Goal: Information Seeking & Learning: Understand process/instructions

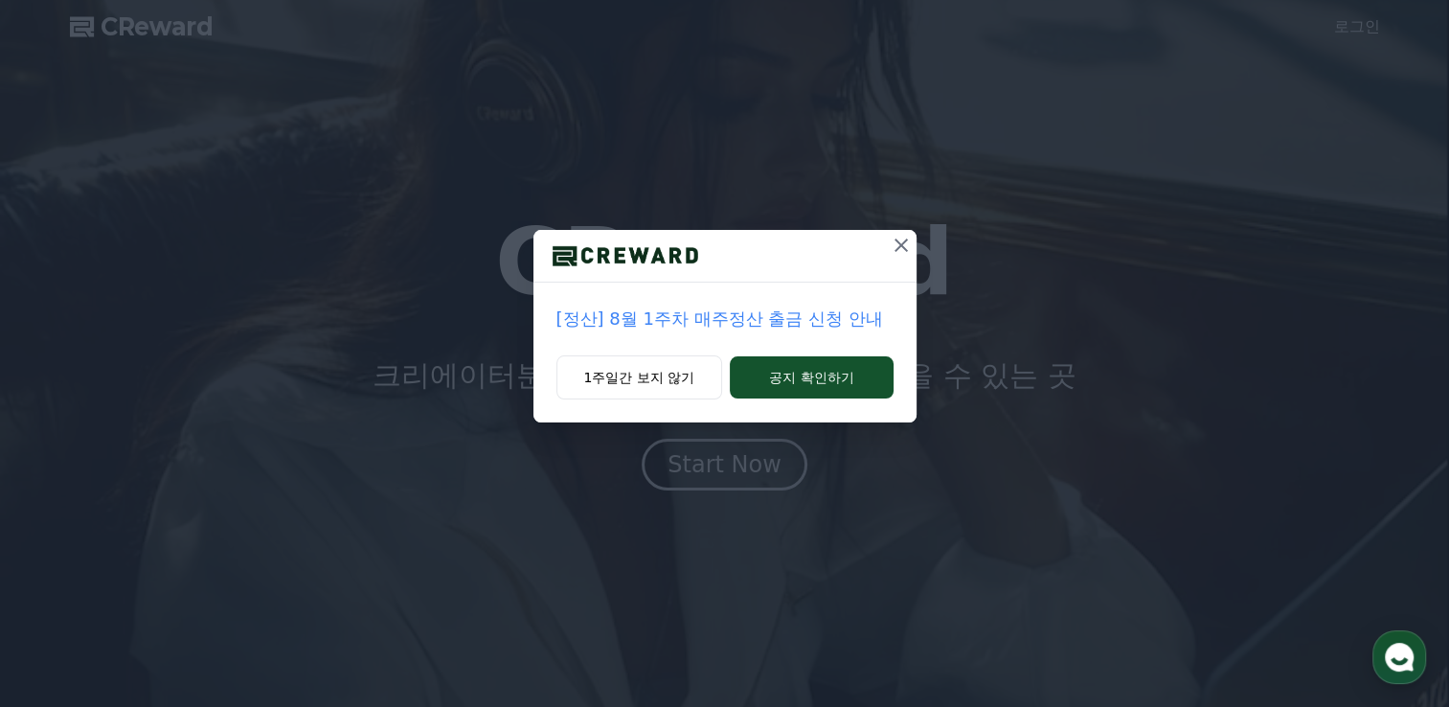
click at [903, 247] on icon at bounding box center [901, 245] width 13 height 13
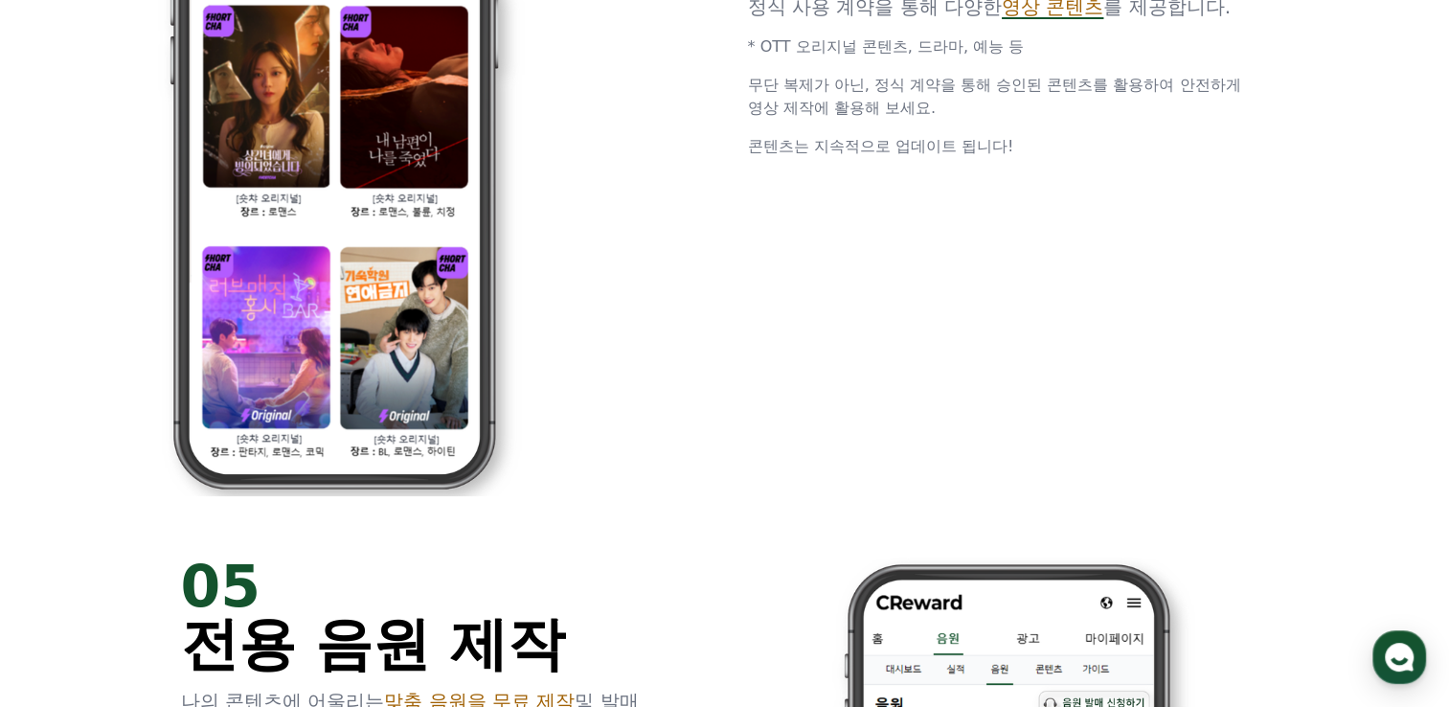
scroll to position [3449, 0]
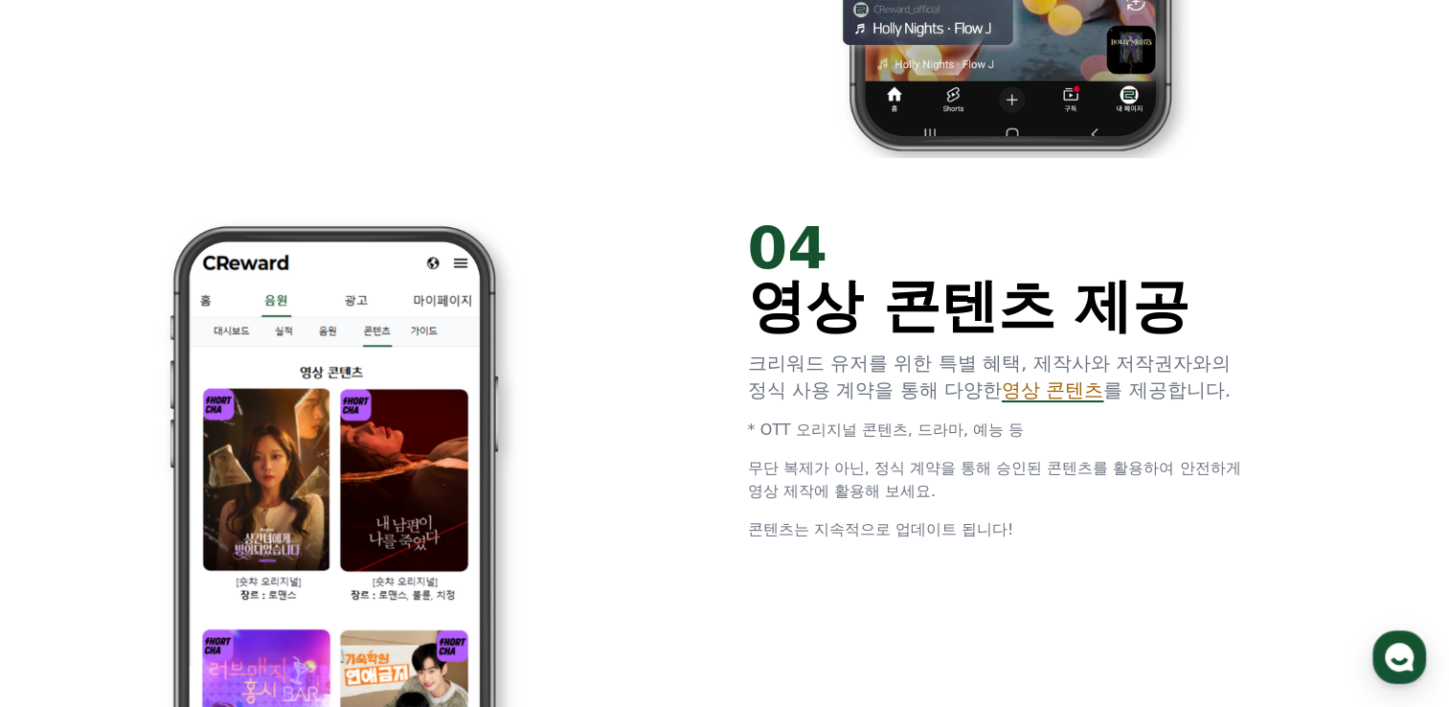
click at [1068, 400] on span "영상 콘텐츠" at bounding box center [1053, 389] width 102 height 23
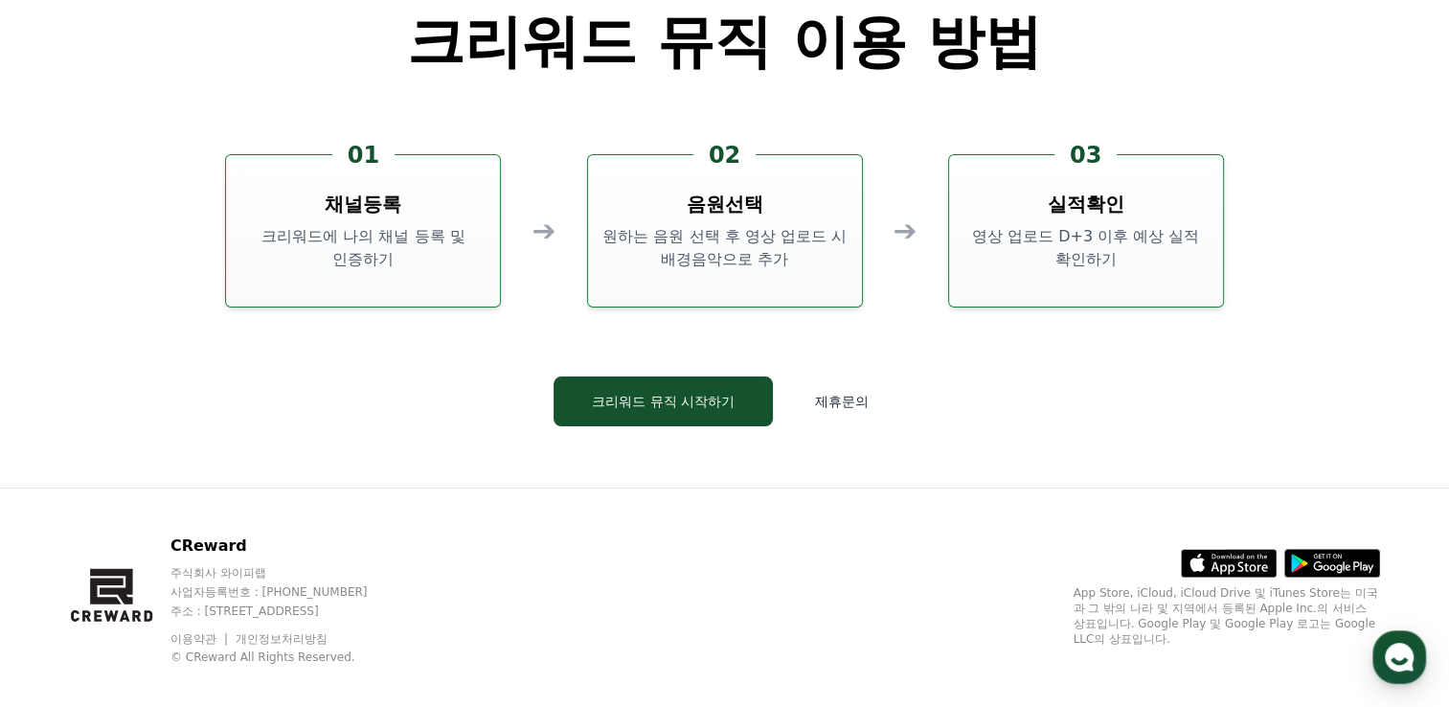
scroll to position [5190, 0]
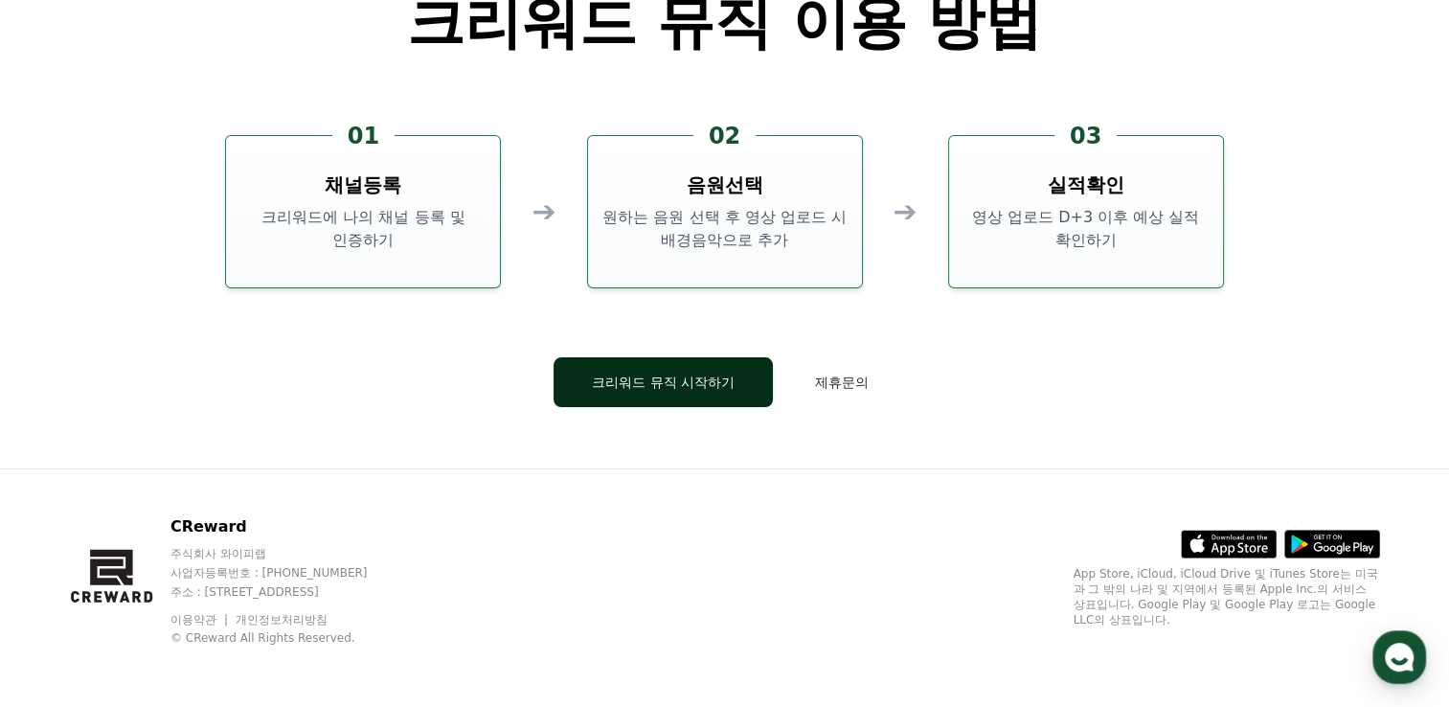
click at [604, 388] on button "크리워드 뮤직 시작하기" at bounding box center [663, 382] width 219 height 50
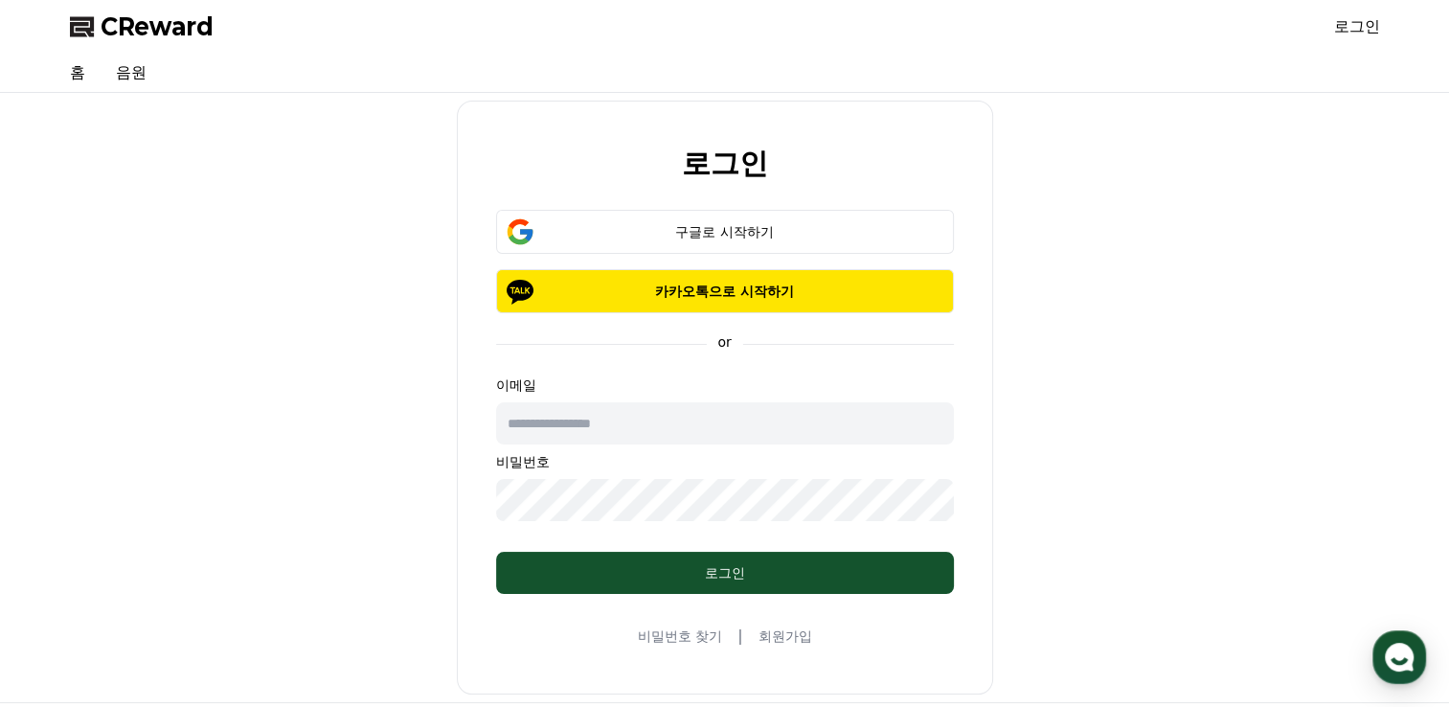
click at [598, 420] on input "text" at bounding box center [725, 423] width 458 height 42
type input "**********"
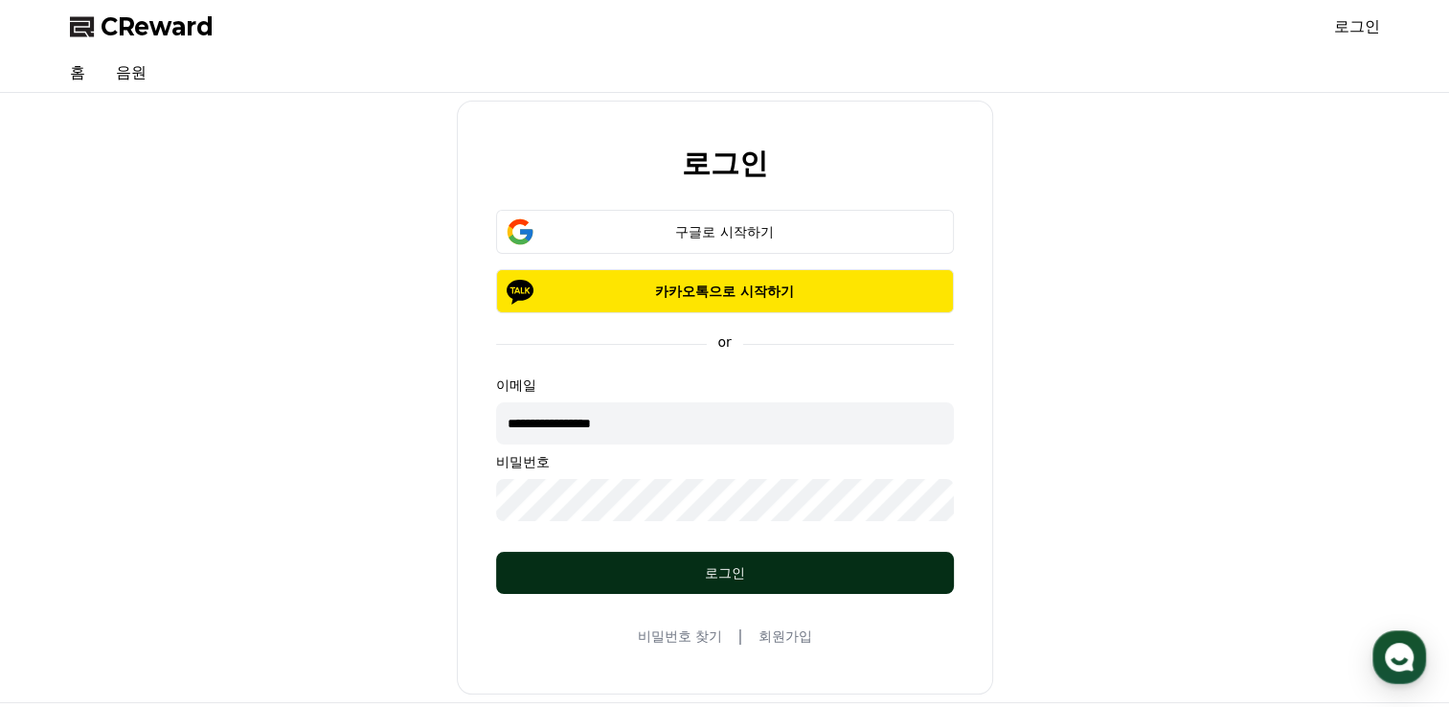
click at [727, 565] on div "로그인" at bounding box center [725, 572] width 381 height 19
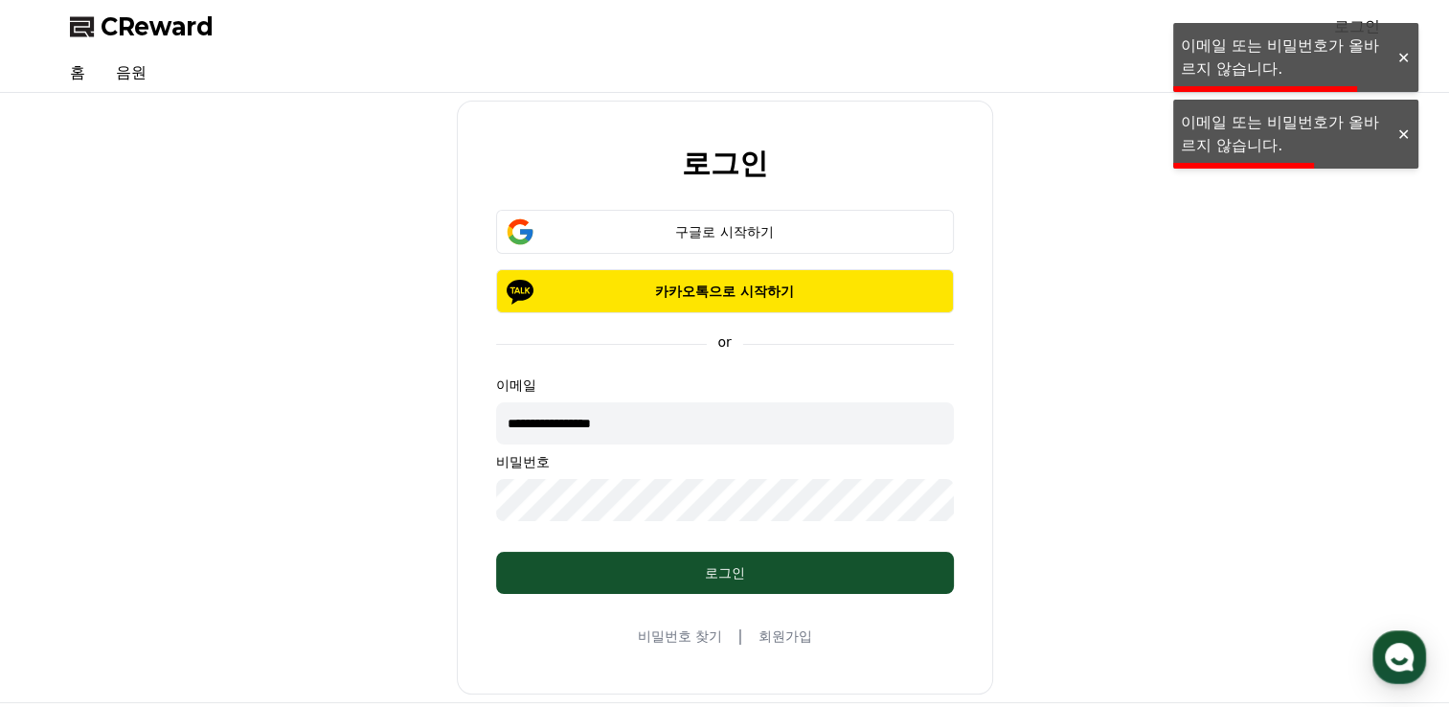
click at [782, 633] on link "회원가입" at bounding box center [785, 636] width 54 height 19
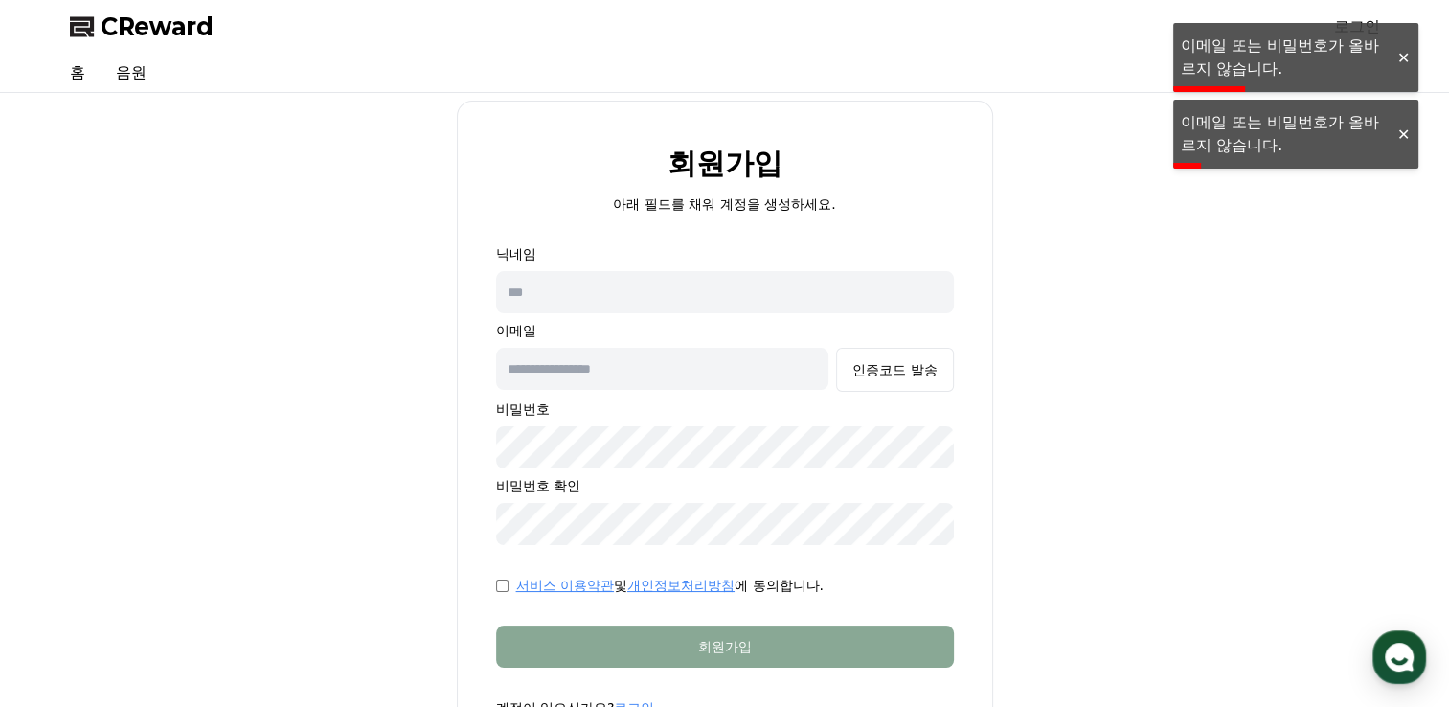
click at [640, 277] on input "text" at bounding box center [725, 292] width 458 height 42
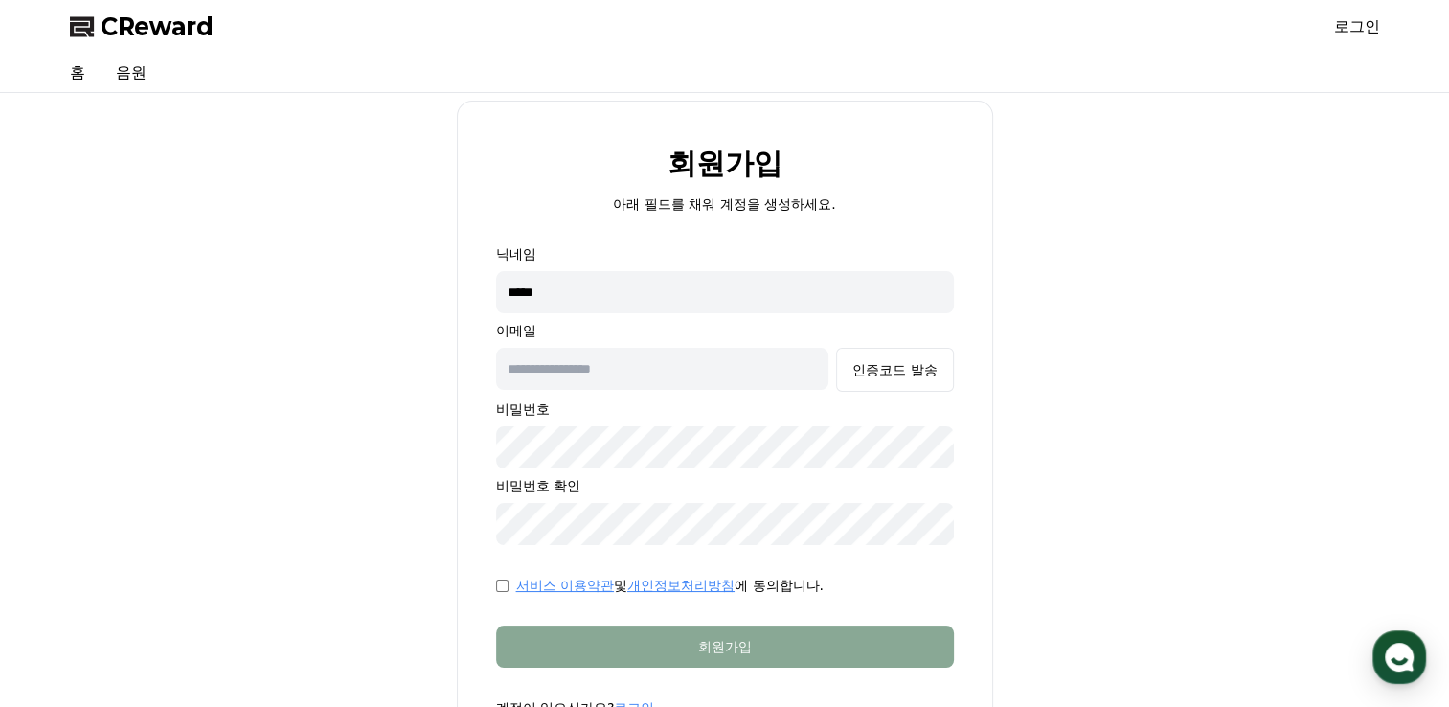
type input "*****"
click at [697, 371] on input "text" at bounding box center [662, 369] width 333 height 42
click at [694, 374] on input "text" at bounding box center [662, 369] width 333 height 42
type input "**********"
click at [858, 376] on div "인증코드 발송" at bounding box center [895, 369] width 84 height 19
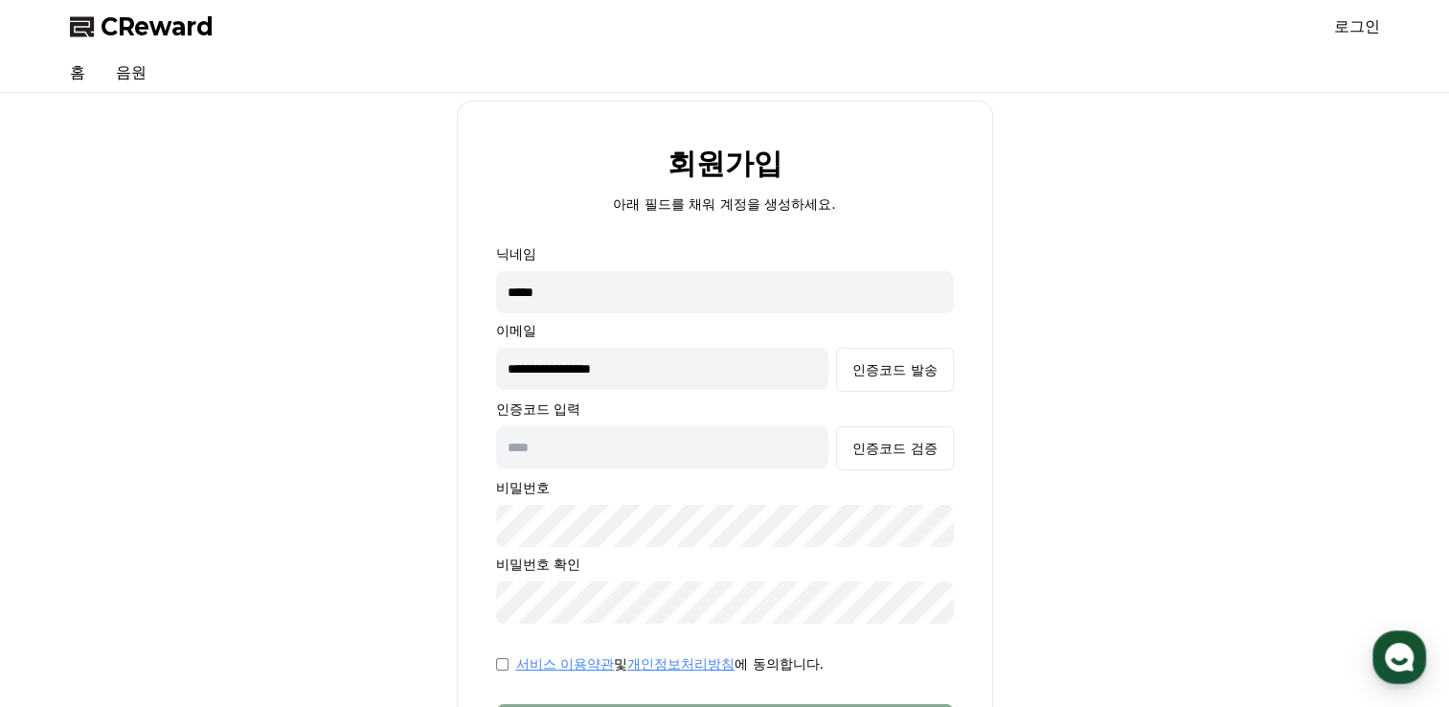
click at [621, 441] on input "text" at bounding box center [662, 447] width 333 height 42
type input "******"
click at [908, 452] on div "인증코드 검증" at bounding box center [895, 448] width 84 height 19
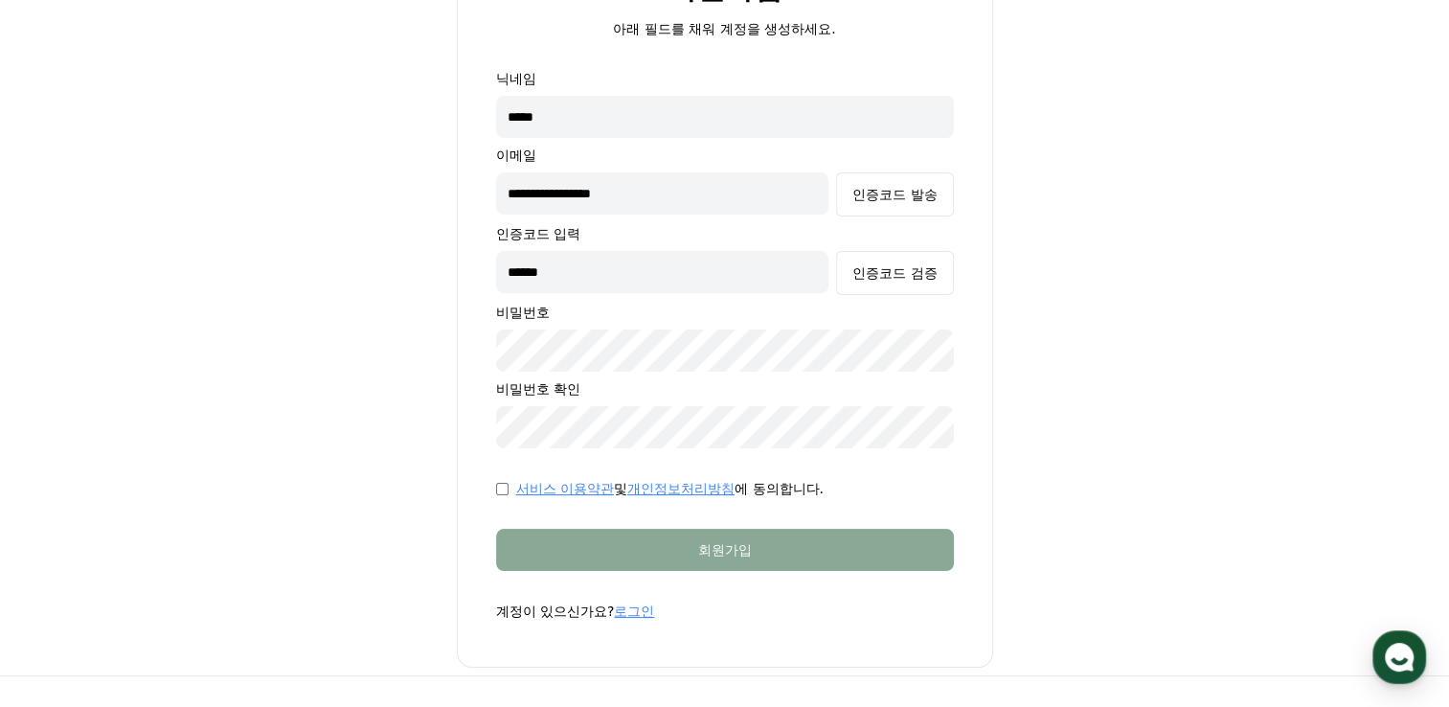
scroll to position [192, 0]
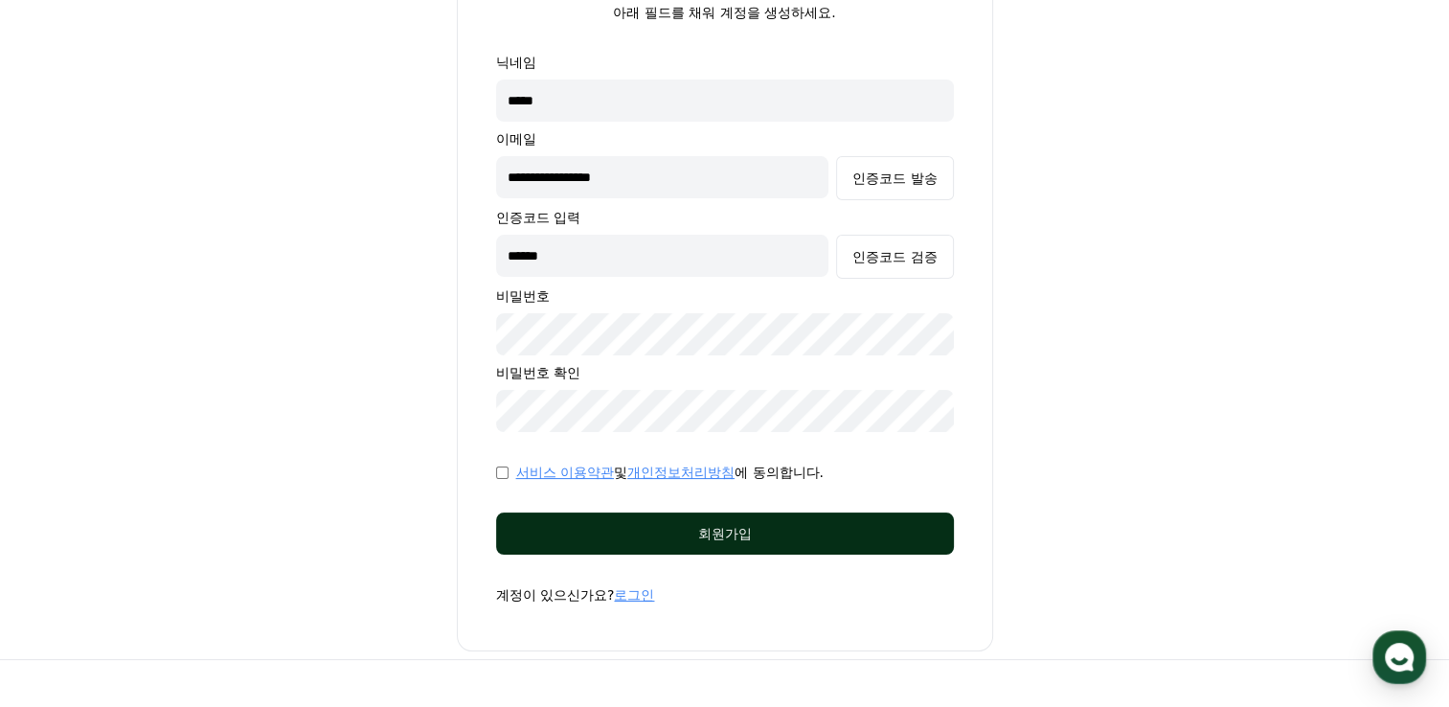
click at [590, 524] on div "회원가입" at bounding box center [725, 533] width 381 height 19
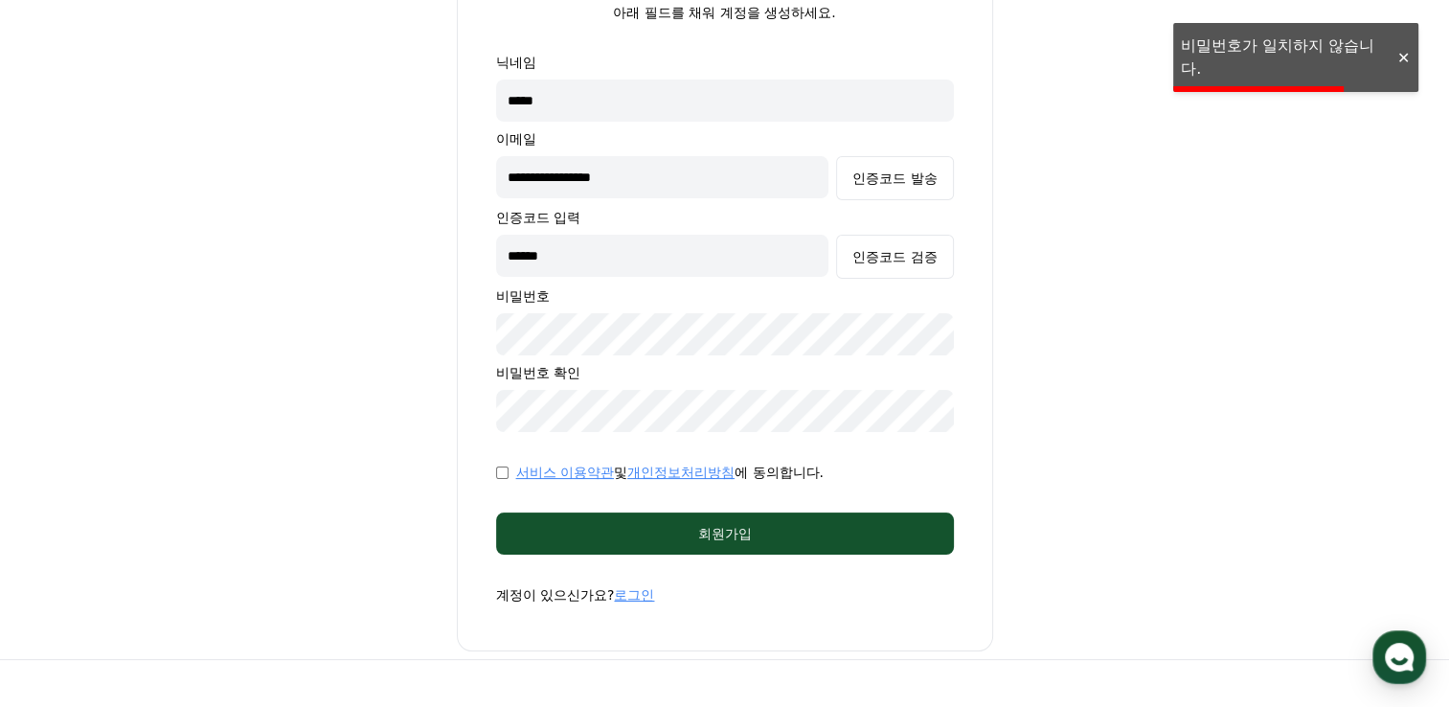
click at [0, 466] on html "**********" at bounding box center [724, 352] width 1449 height 1089
click at [0, 359] on html "**********" at bounding box center [724, 352] width 1449 height 1089
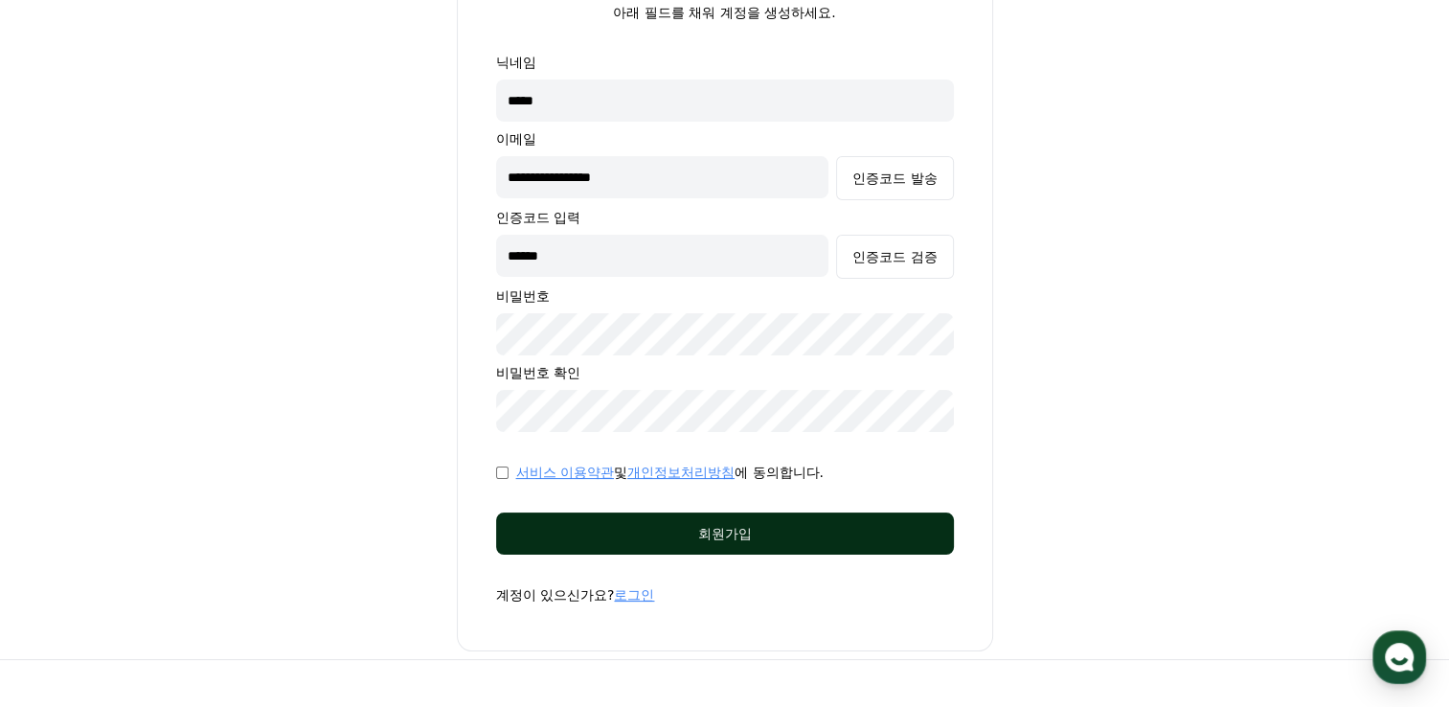
click at [636, 535] on div "회원가입" at bounding box center [725, 533] width 381 height 19
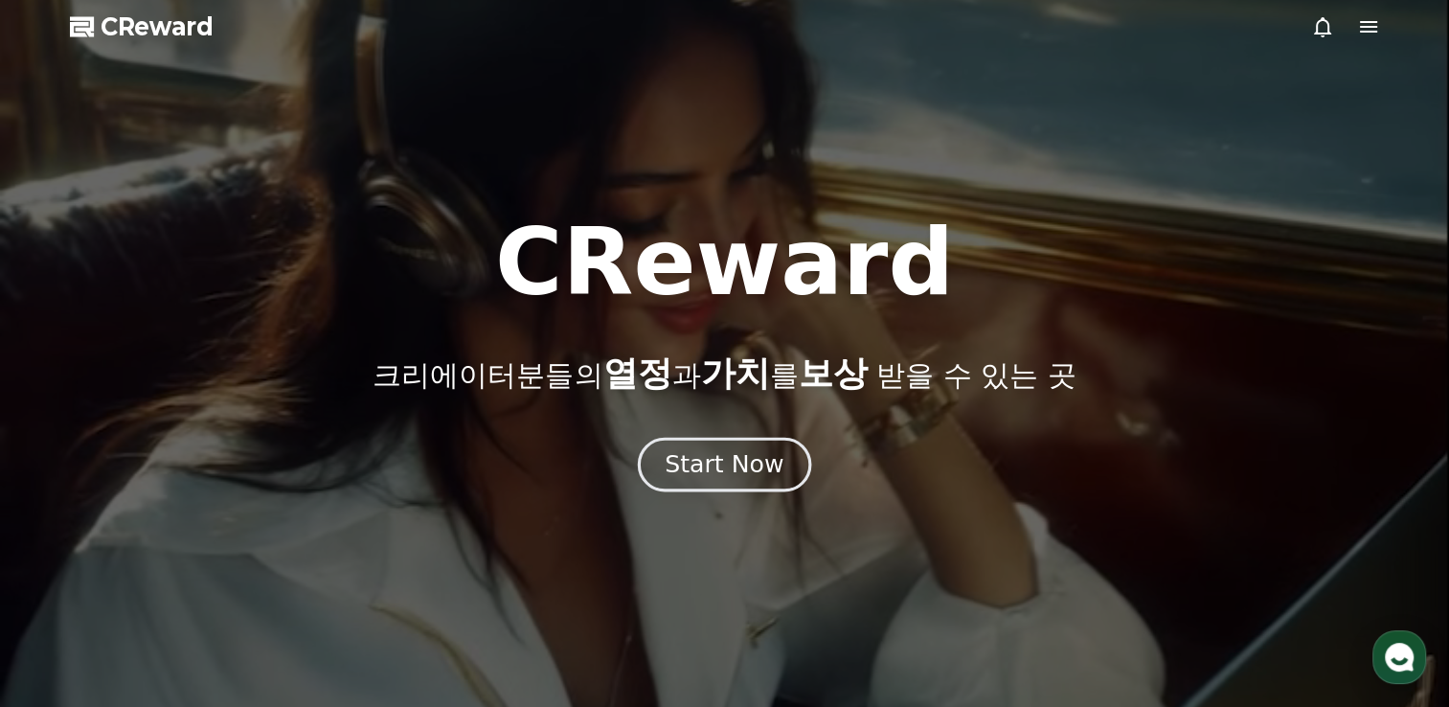
click at [761, 473] on div "Start Now" at bounding box center [724, 464] width 119 height 33
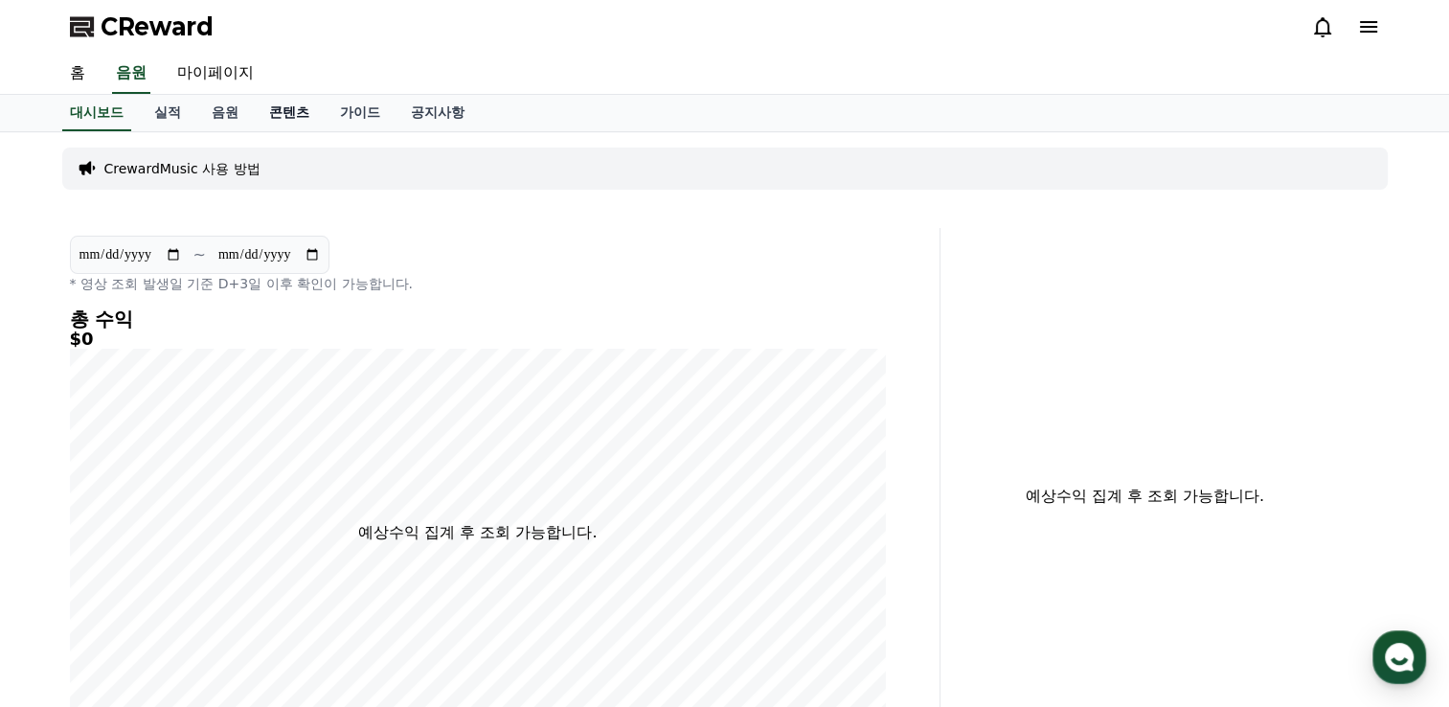
click at [276, 111] on link "콘텐츠" at bounding box center [289, 113] width 71 height 36
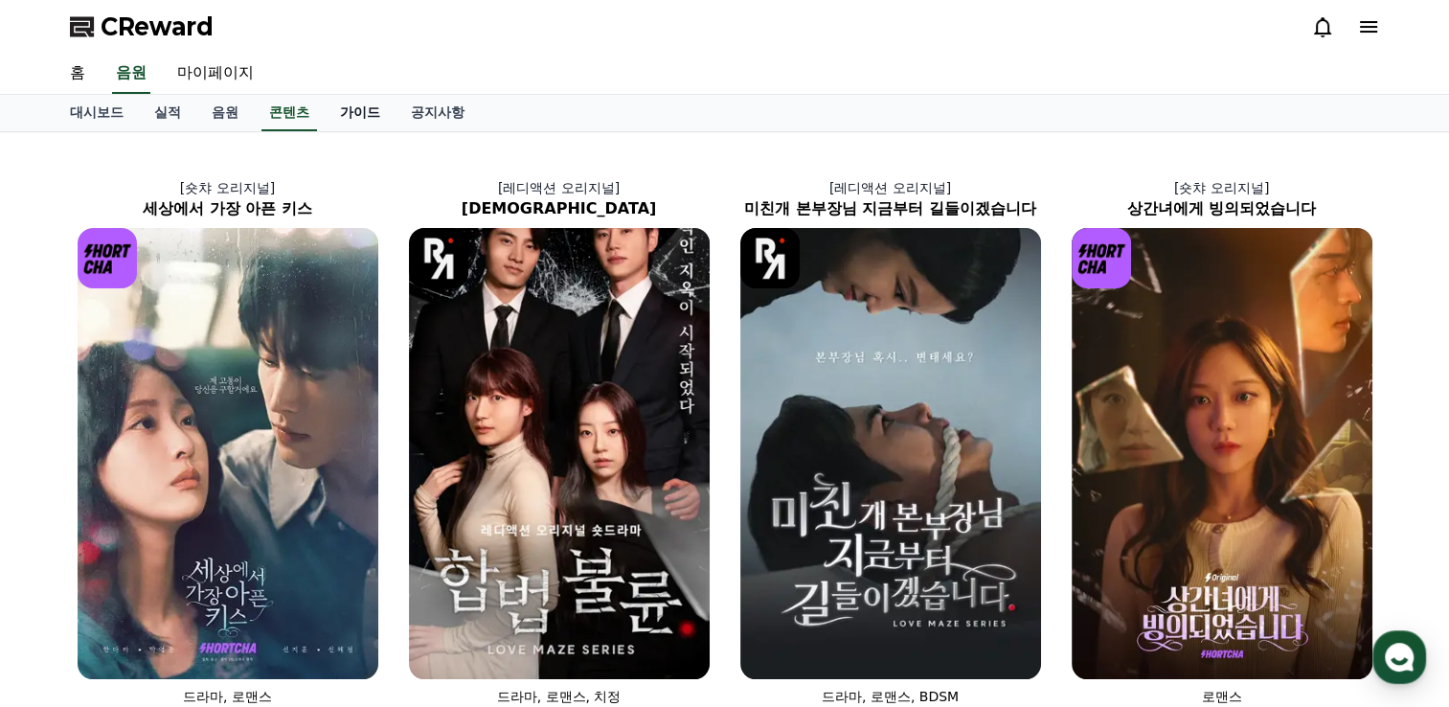
click at [361, 113] on link "가이드" at bounding box center [360, 113] width 71 height 36
click at [423, 106] on link "공지사항" at bounding box center [438, 113] width 84 height 36
click at [423, 107] on link "공지사항" at bounding box center [437, 113] width 69 height 36
click at [105, 115] on link "대시보드" at bounding box center [97, 113] width 84 height 36
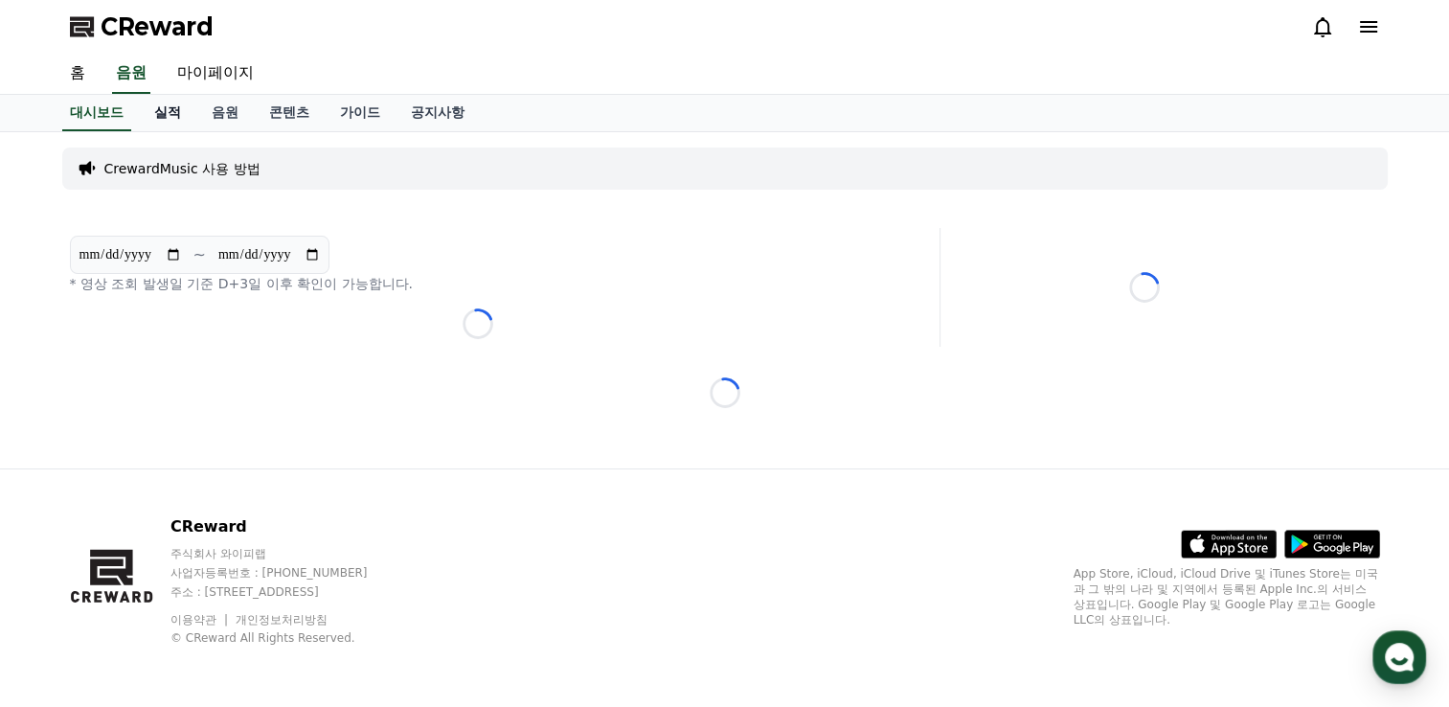
click at [149, 105] on link "실적" at bounding box center [167, 113] width 57 height 36
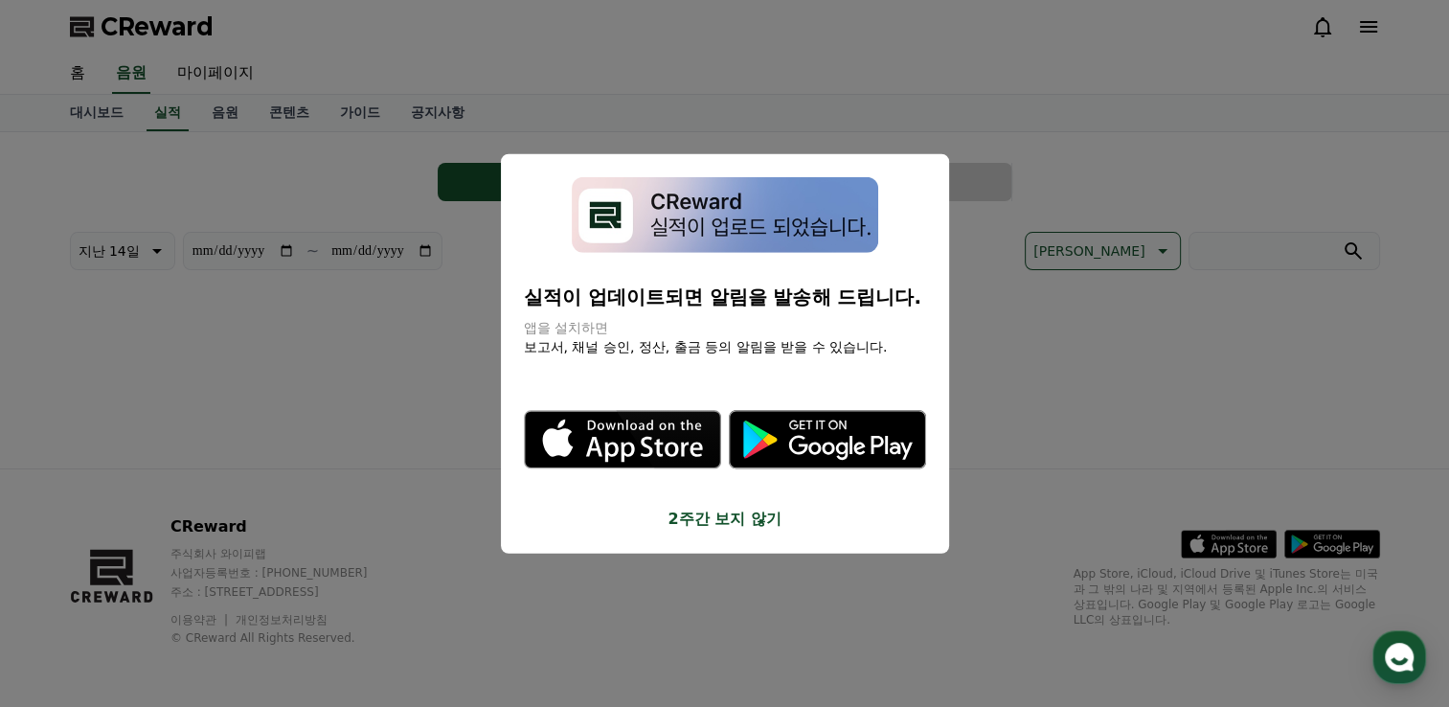
click at [223, 106] on button "close modal" at bounding box center [724, 353] width 1449 height 707
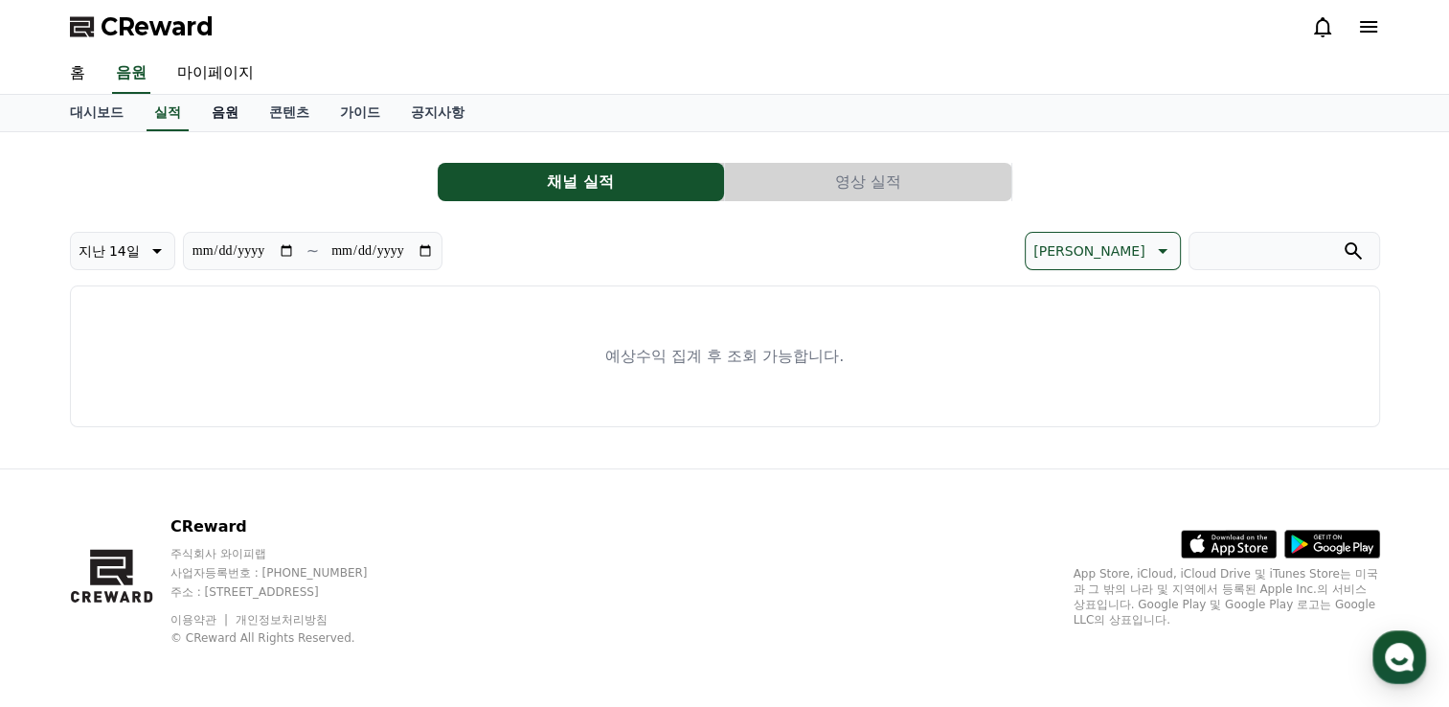
click at [241, 112] on link "음원" at bounding box center [224, 113] width 57 height 36
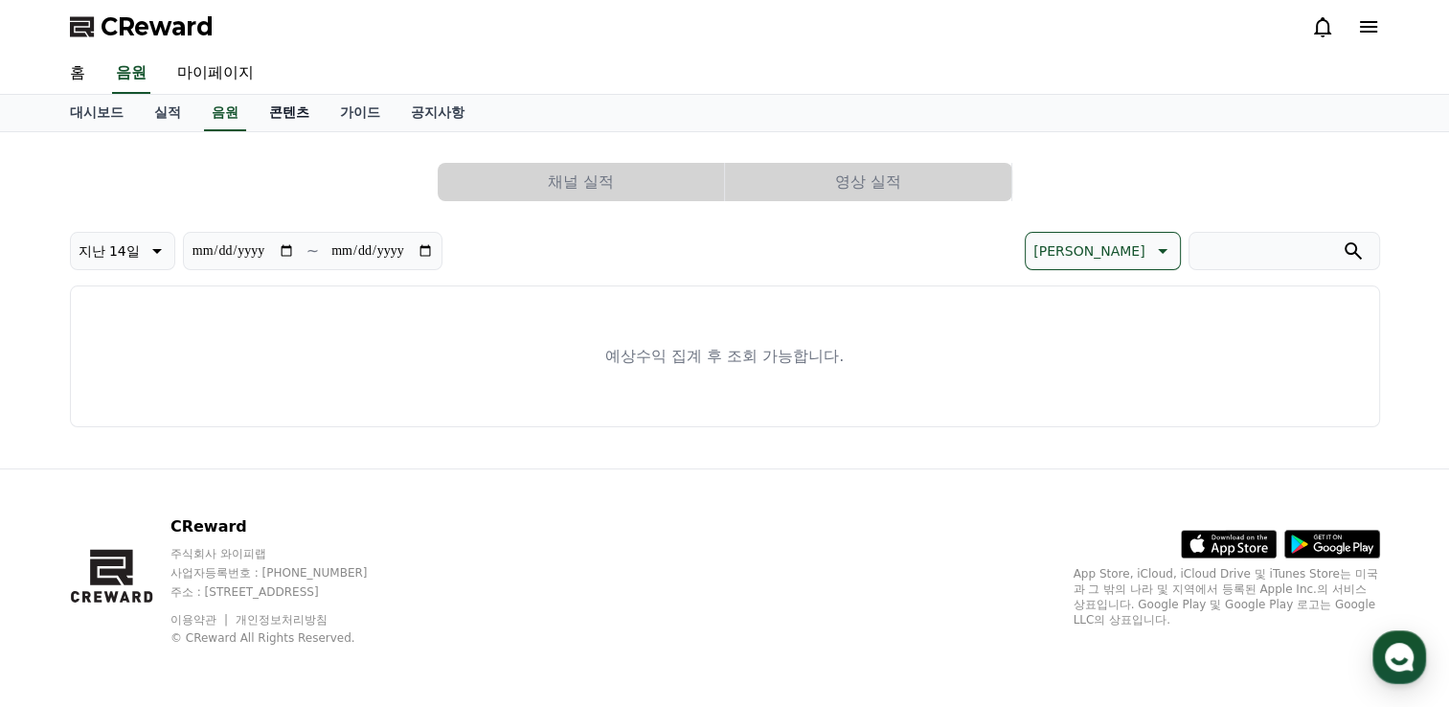
click at [292, 112] on link "콘텐츠" at bounding box center [289, 113] width 71 height 36
click at [353, 109] on link "가이드" at bounding box center [360, 113] width 71 height 36
click at [431, 110] on link "공지사항" at bounding box center [438, 113] width 84 height 36
click at [220, 67] on link "마이페이지" at bounding box center [215, 74] width 107 height 40
click at [92, 78] on link "홈" at bounding box center [78, 74] width 46 height 40
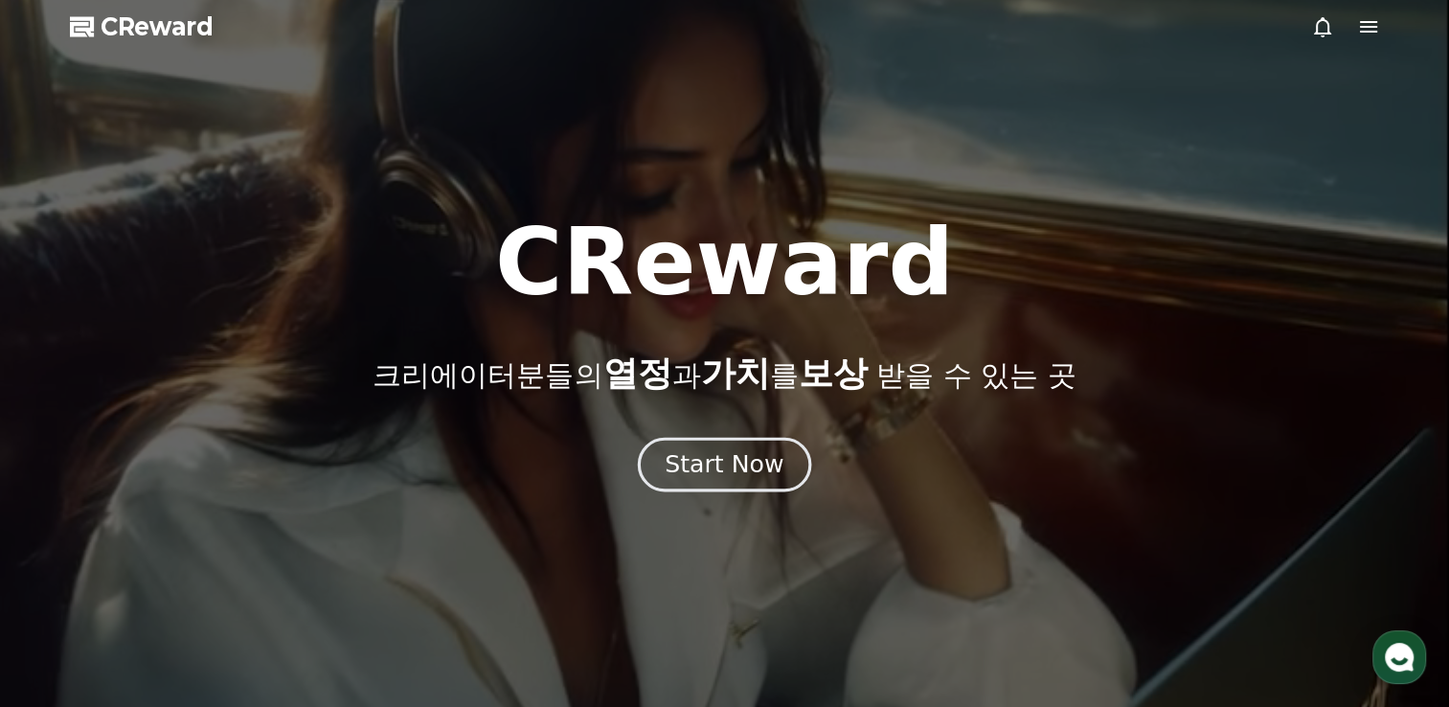
click at [771, 482] on button "Start Now" at bounding box center [724, 465] width 173 height 55
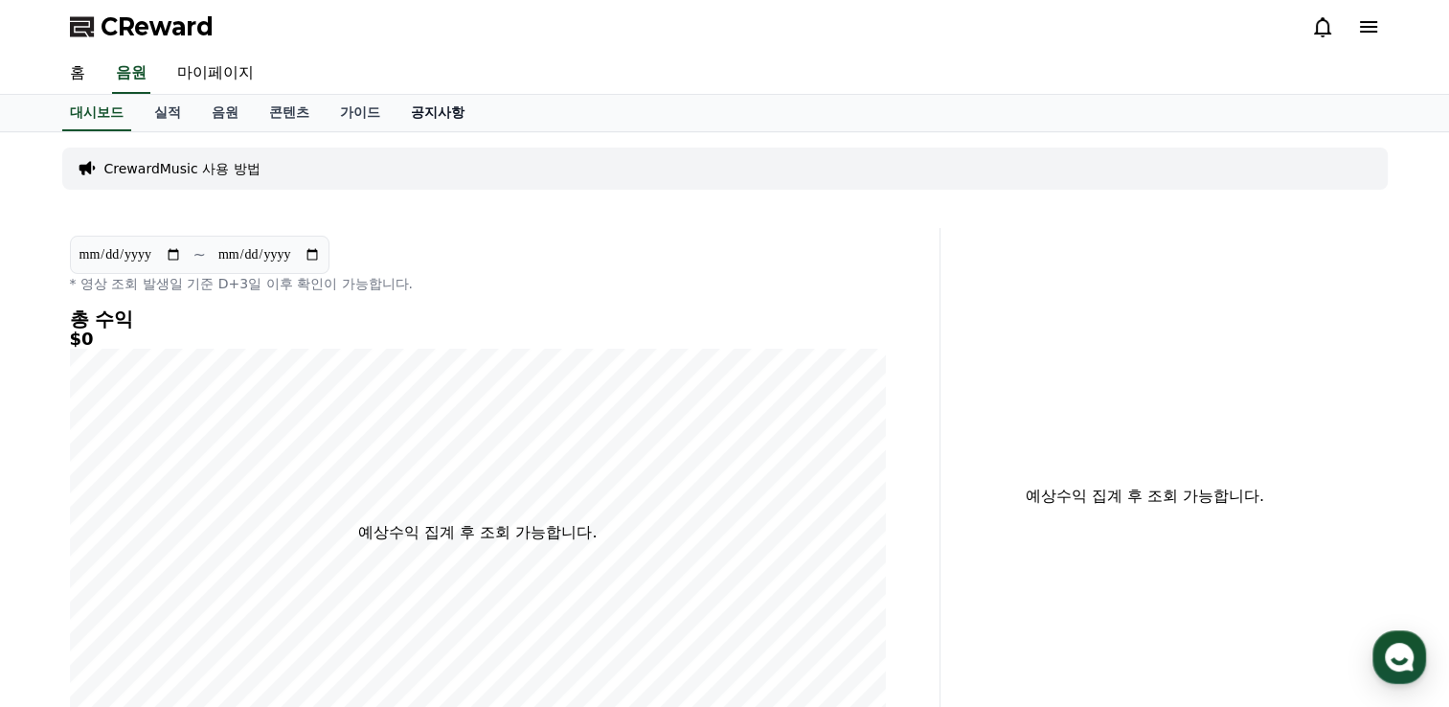
click at [438, 109] on link "공지사항" at bounding box center [438, 113] width 84 height 36
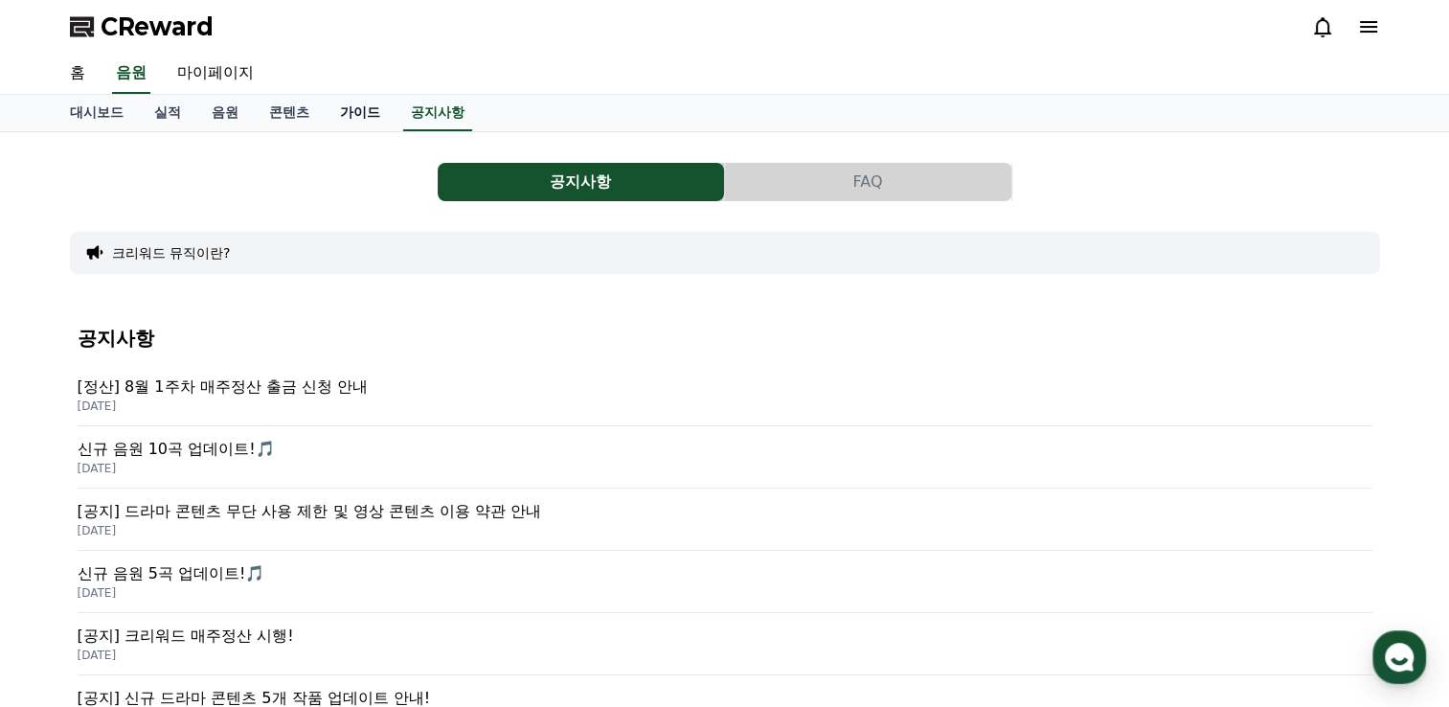
click at [341, 111] on link "가이드" at bounding box center [360, 113] width 71 height 36
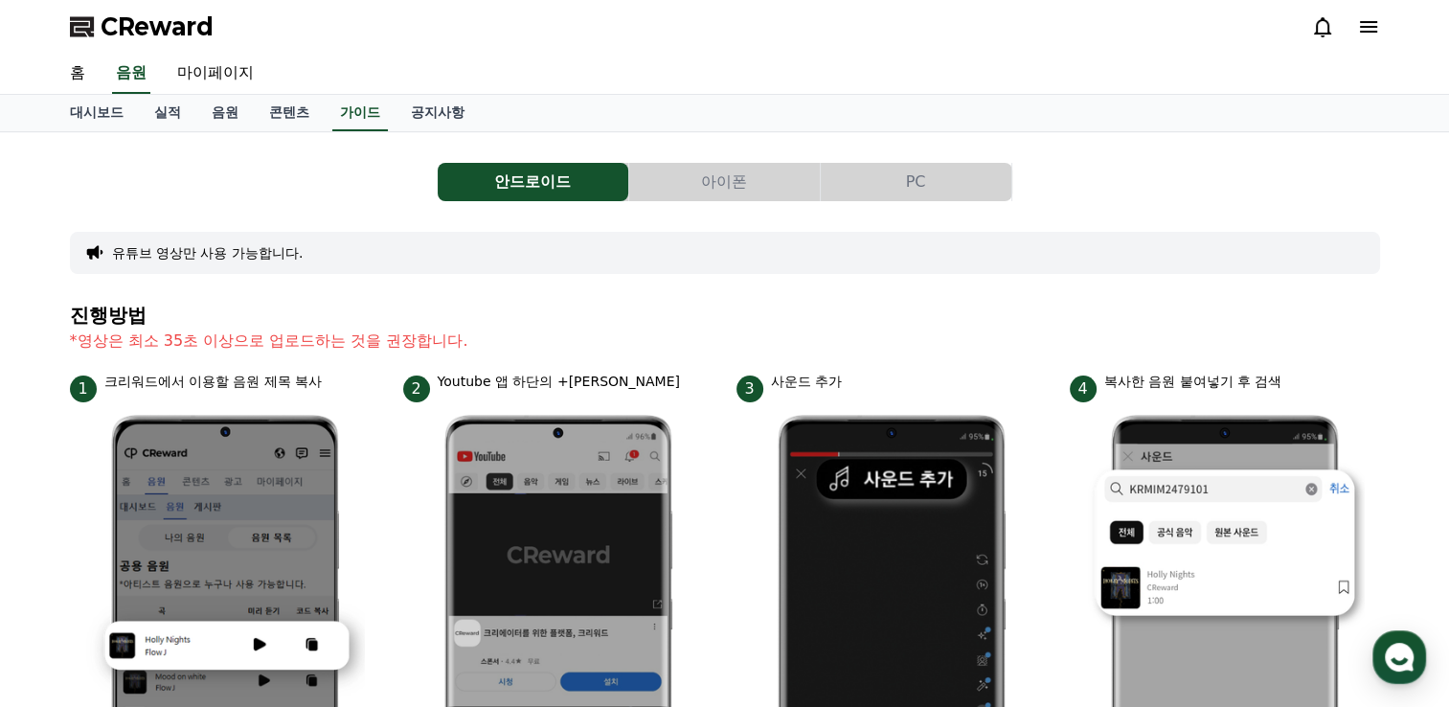
click at [898, 180] on button "PC" at bounding box center [916, 182] width 191 height 38
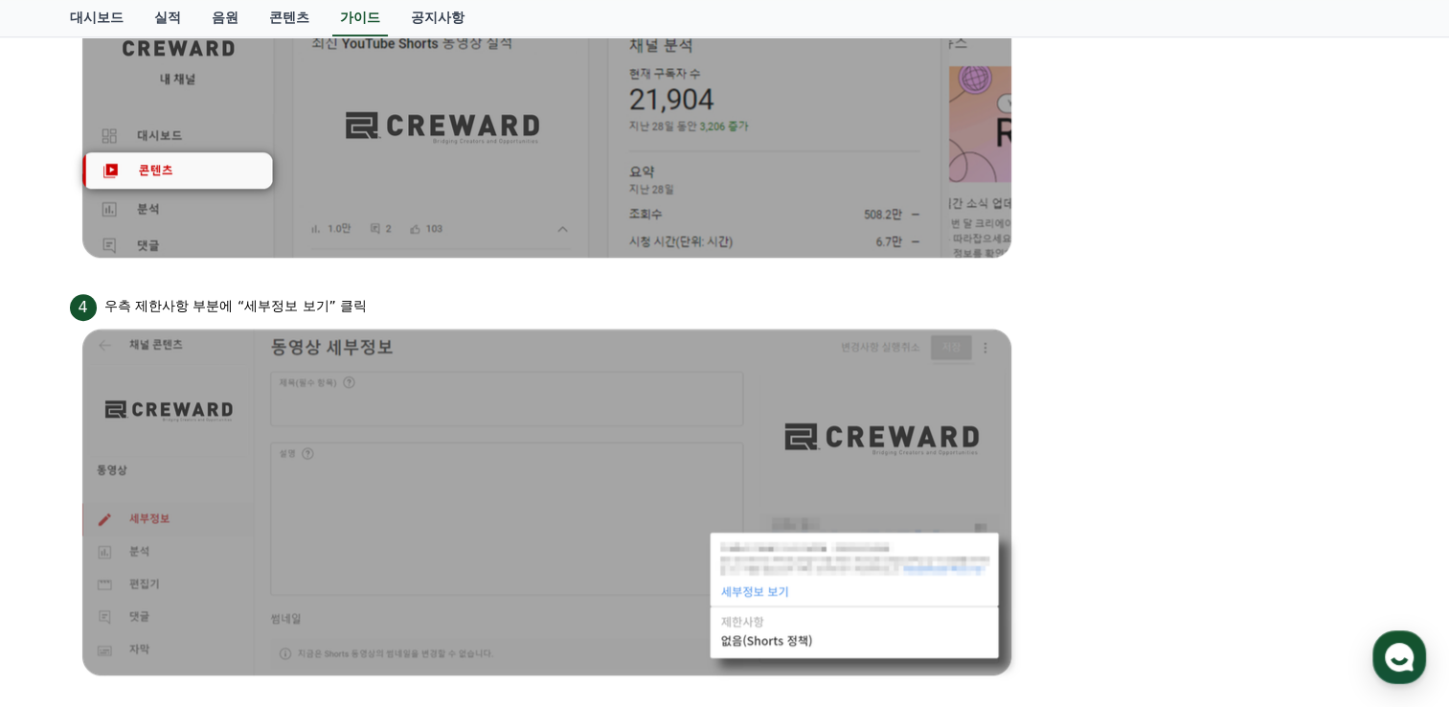
scroll to position [1269, 0]
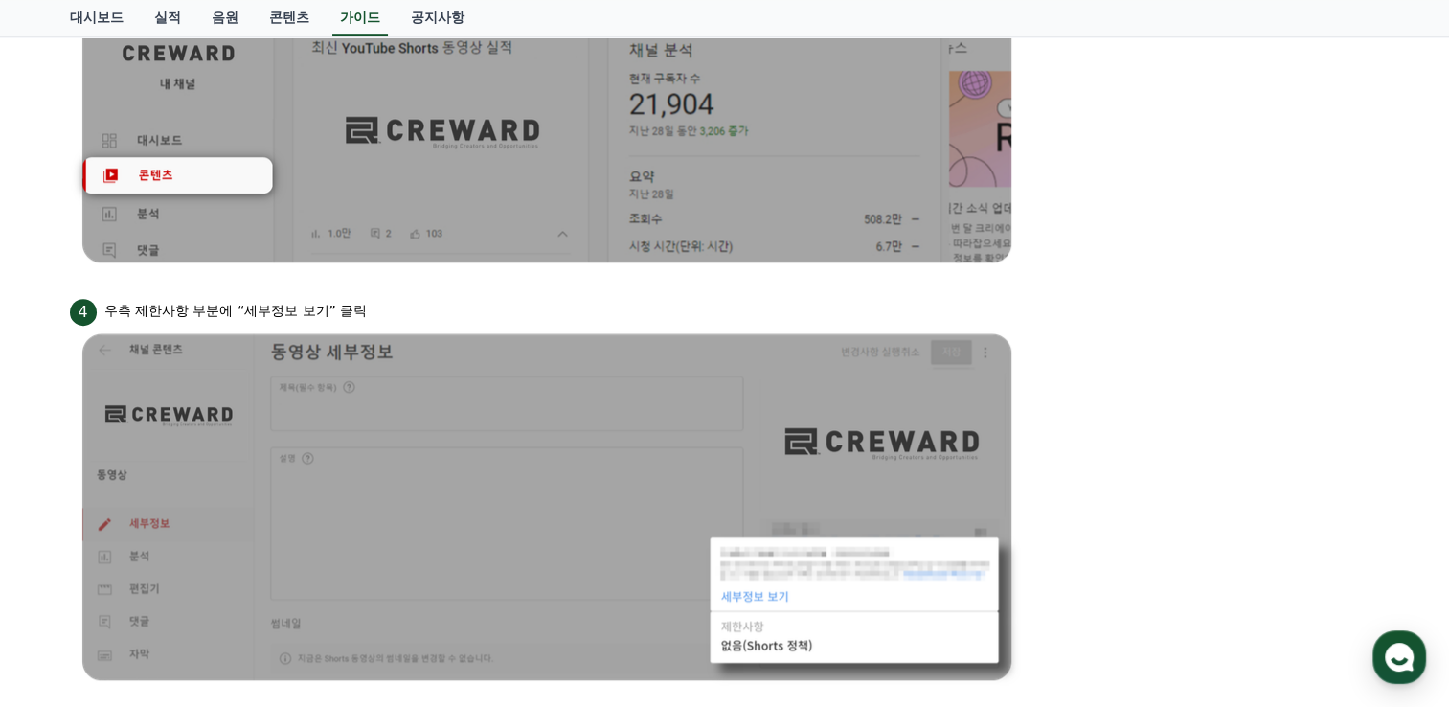
drag, startPoint x: 151, startPoint y: 359, endPoint x: 402, endPoint y: 351, distance: 251.1
drag, startPoint x: 402, startPoint y: 351, endPoint x: 502, endPoint y: 354, distance: 99.7
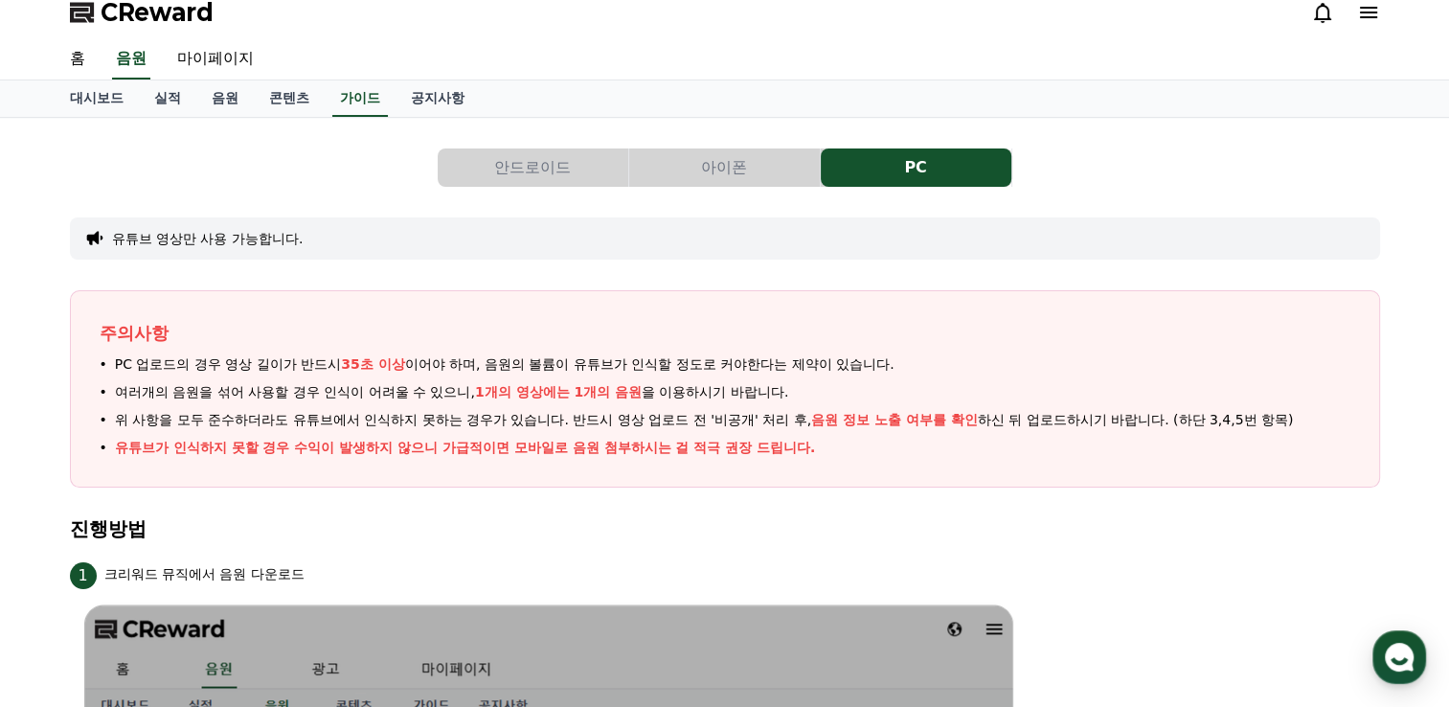
scroll to position [0, 0]
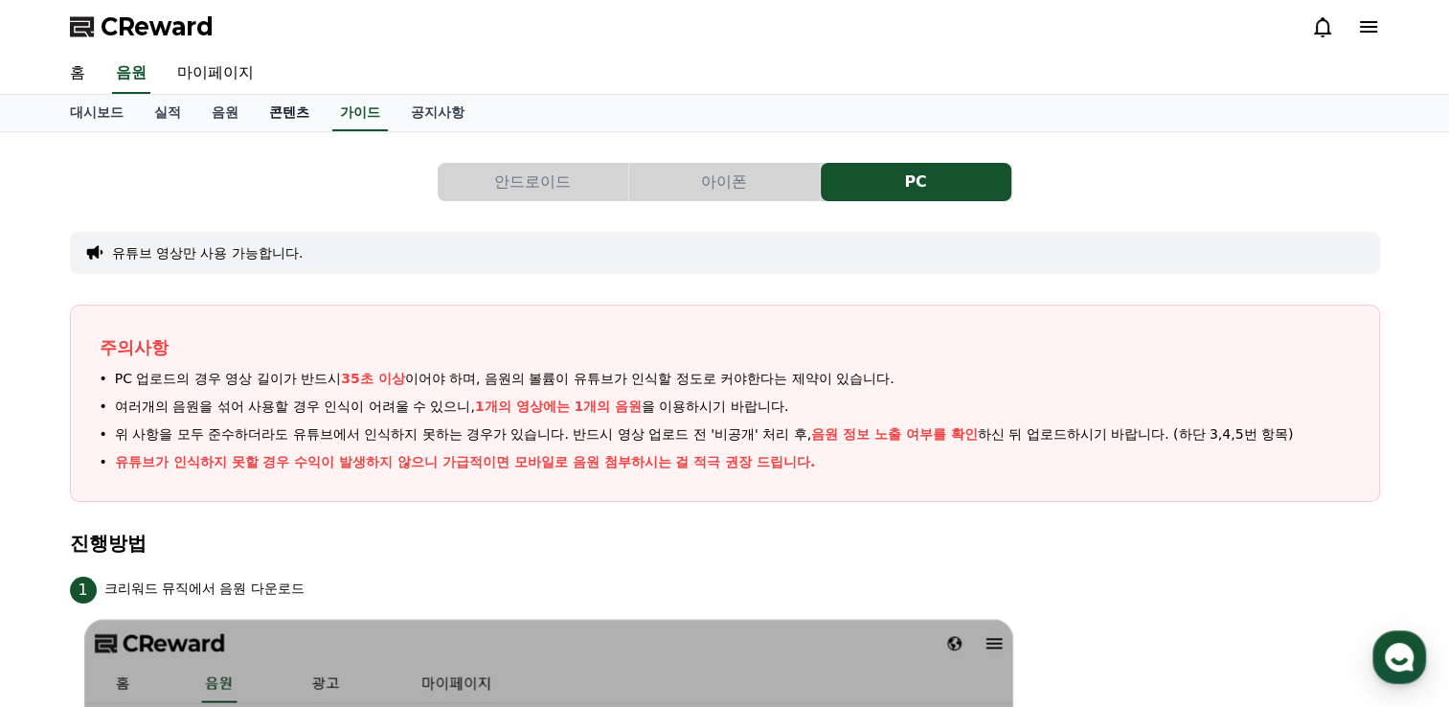
click at [262, 112] on link "콘텐츠" at bounding box center [289, 113] width 71 height 36
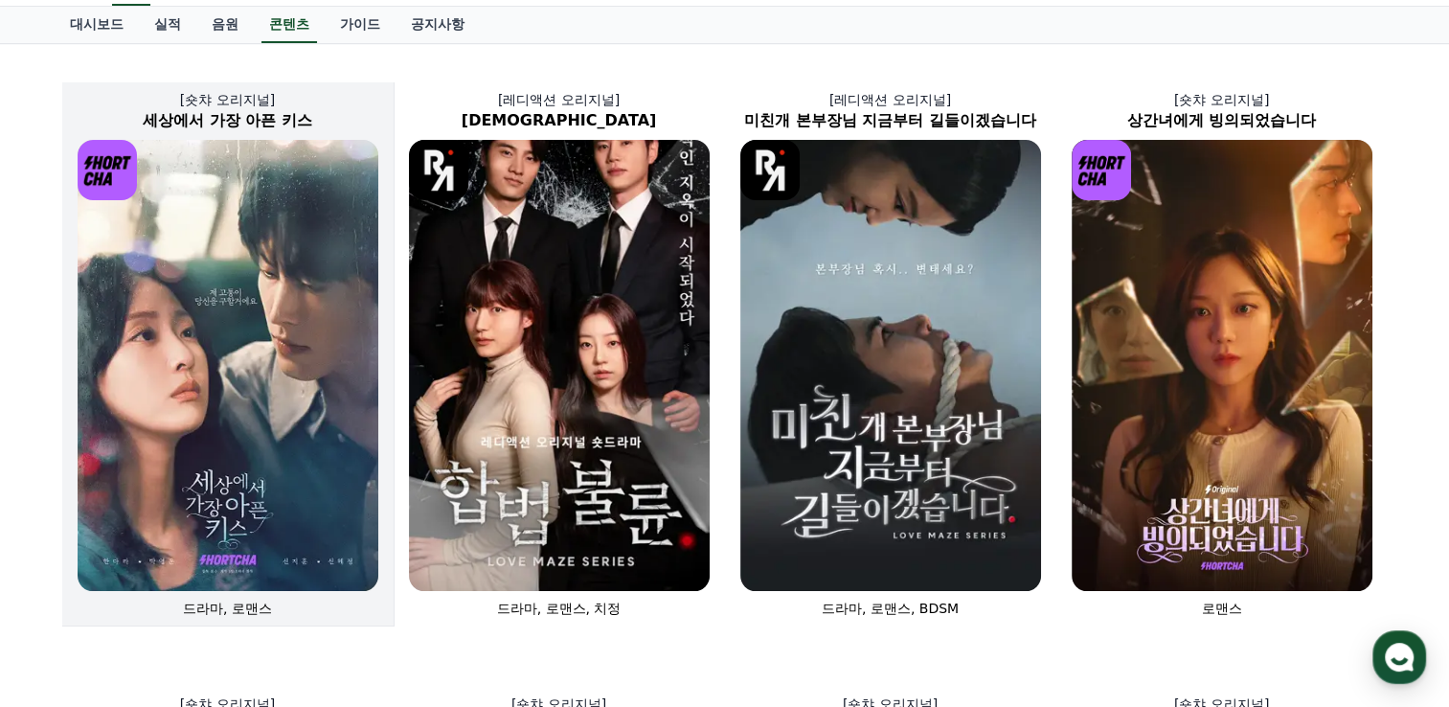
scroll to position [96, 0]
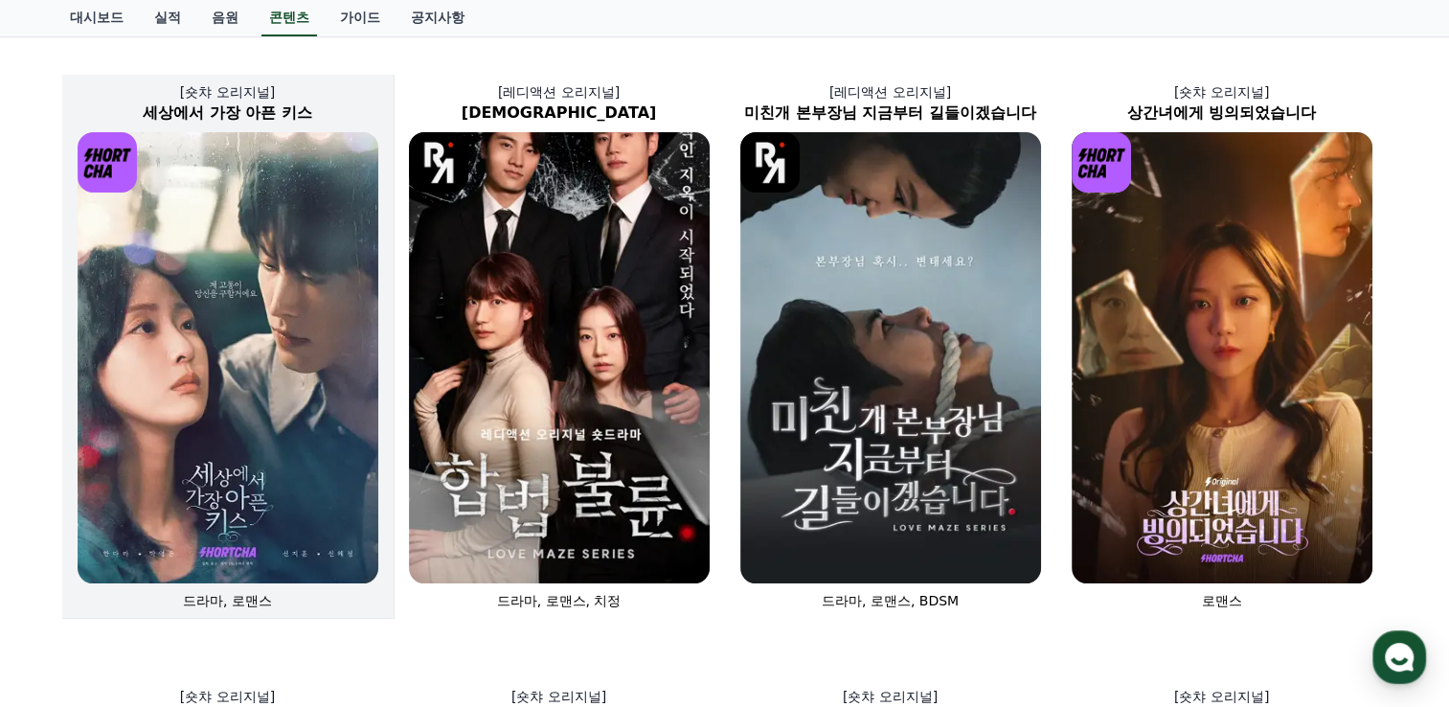
click at [336, 319] on img at bounding box center [228, 357] width 301 height 451
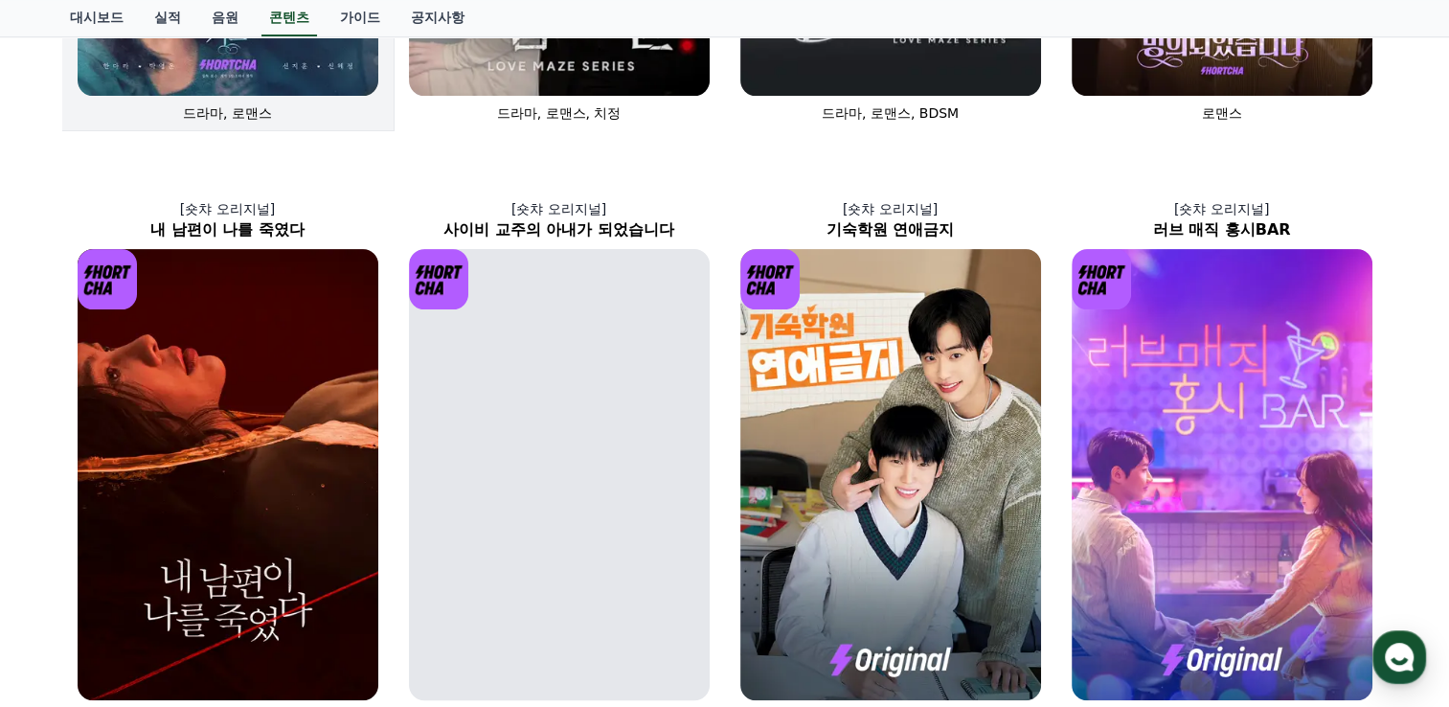
scroll to position [192, 0]
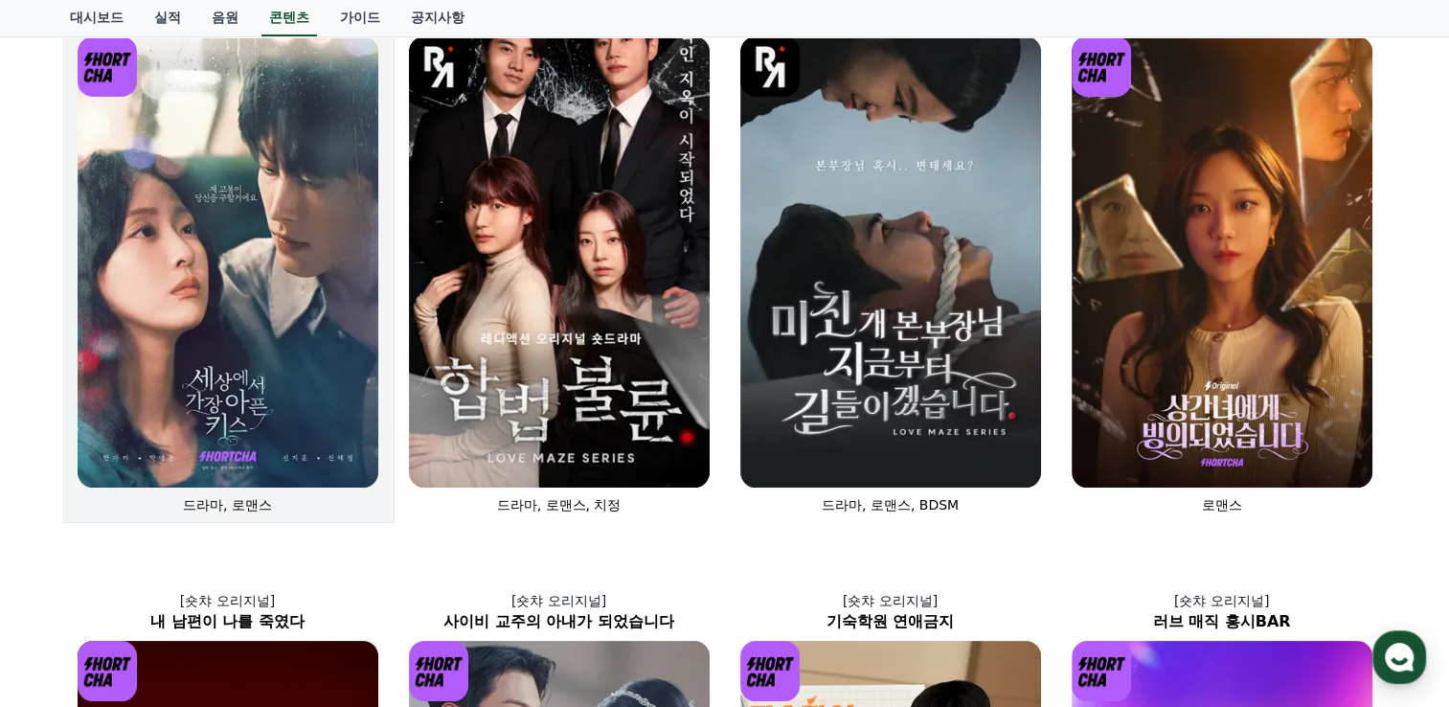
click at [255, 360] on img at bounding box center [228, 261] width 301 height 451
click at [249, 485] on img at bounding box center [228, 261] width 301 height 451
click at [264, 358] on img at bounding box center [228, 261] width 301 height 451
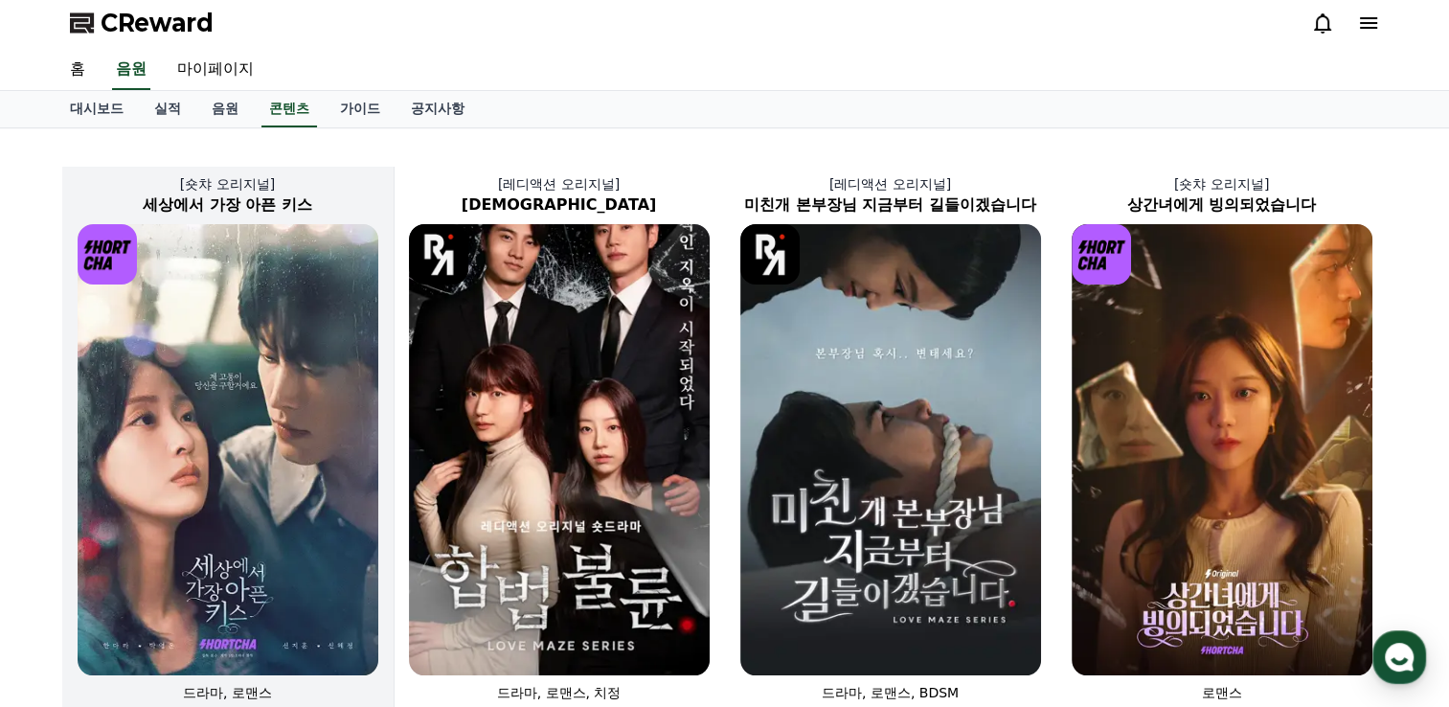
scroll to position [0, 0]
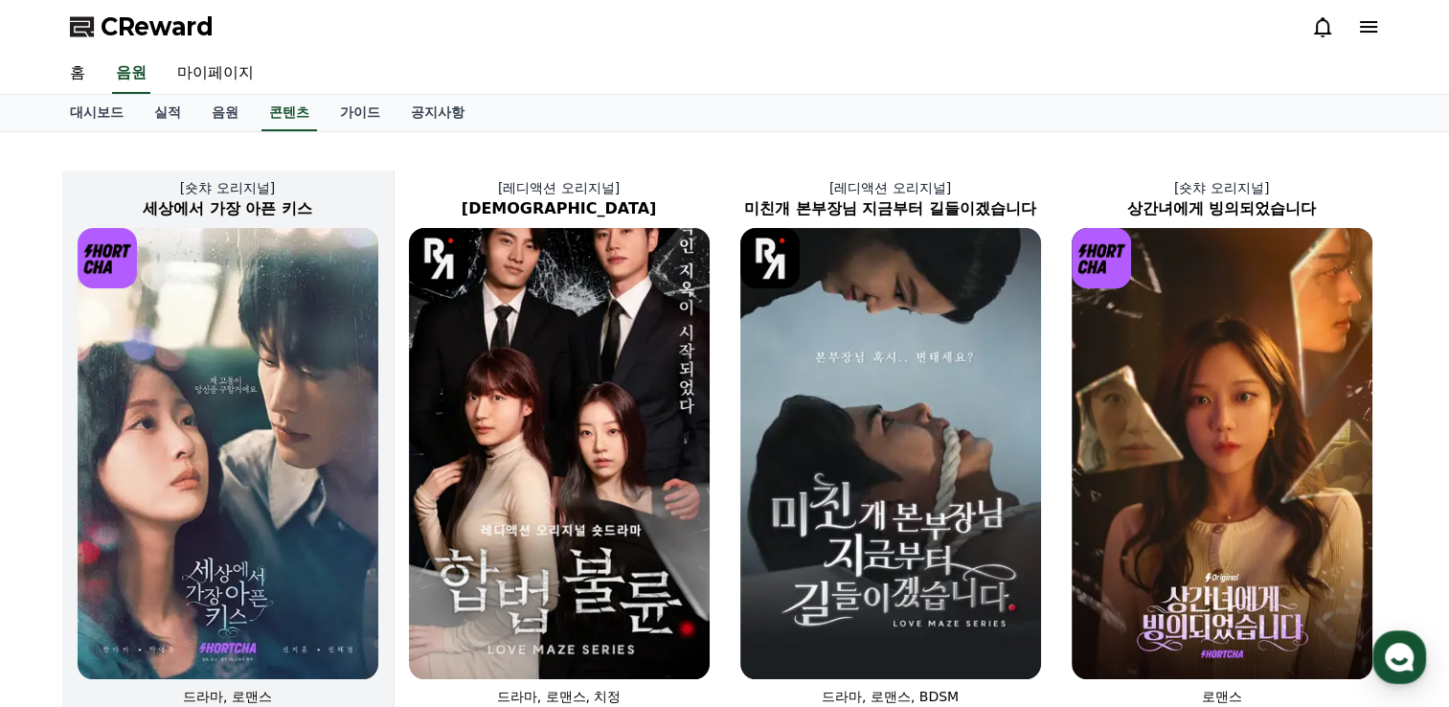
click at [207, 349] on img at bounding box center [228, 453] width 301 height 451
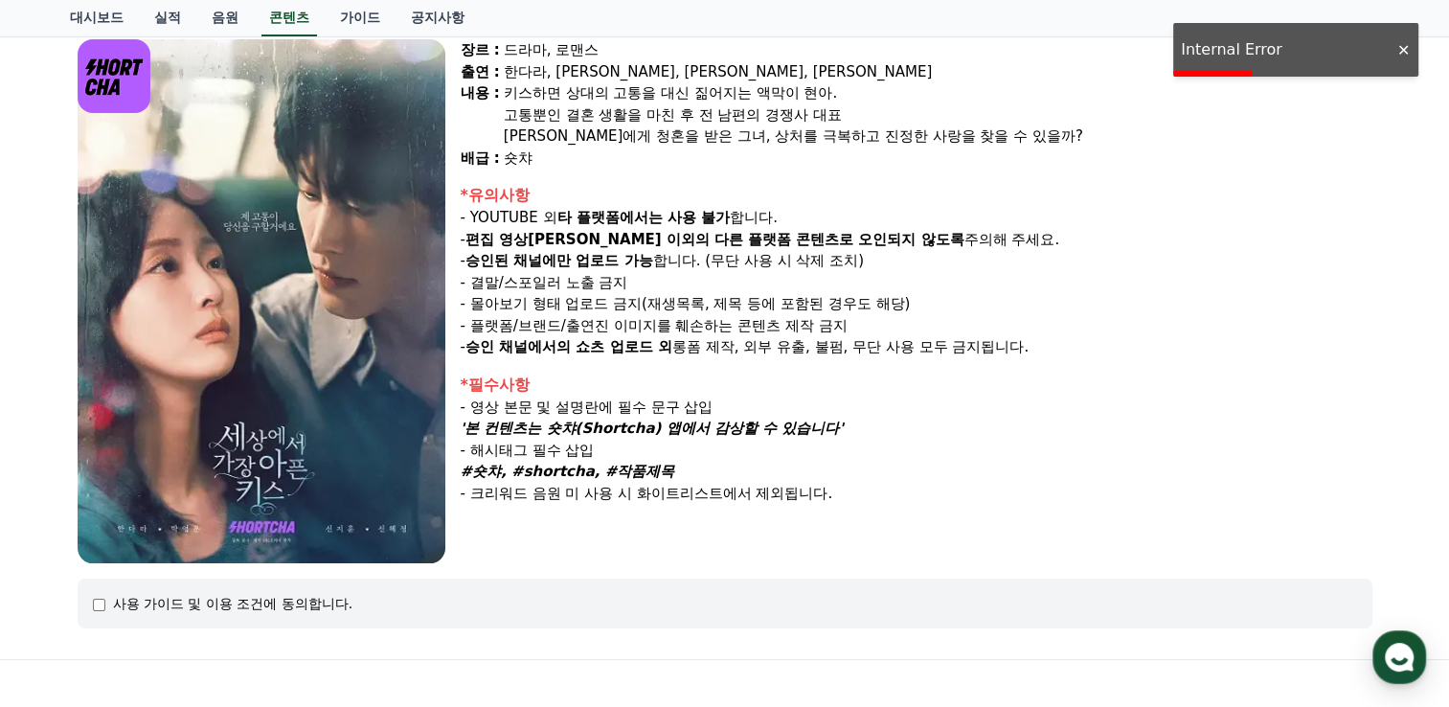
scroll to position [163, 0]
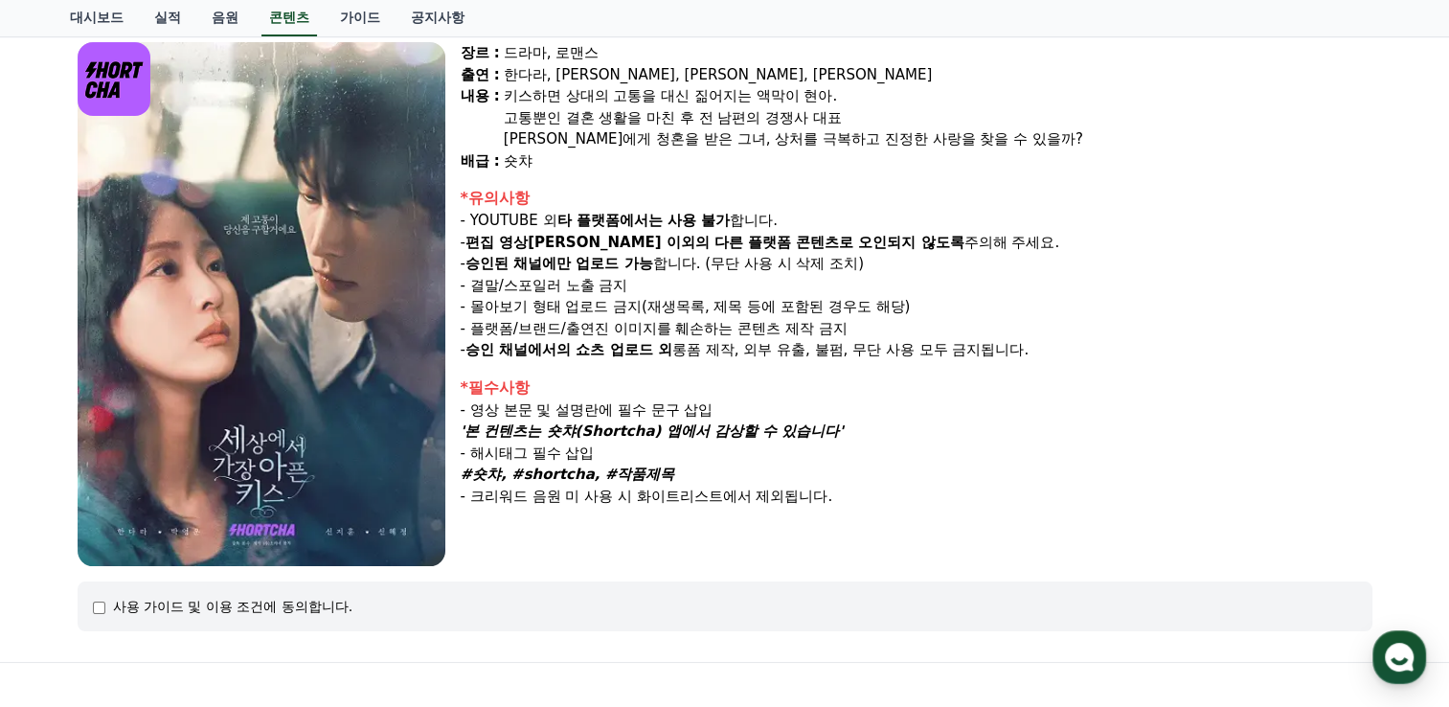
drag, startPoint x: 476, startPoint y: 466, endPoint x: 683, endPoint y: 466, distance: 206.9
click at [683, 466] on p "#숏챠, #shortcha, #작품제목" at bounding box center [917, 475] width 912 height 22
drag, startPoint x: 683, startPoint y: 466, endPoint x: 739, endPoint y: 461, distance: 55.8
click at [739, 461] on p "- 해시태그 필수 삽입" at bounding box center [917, 454] width 912 height 22
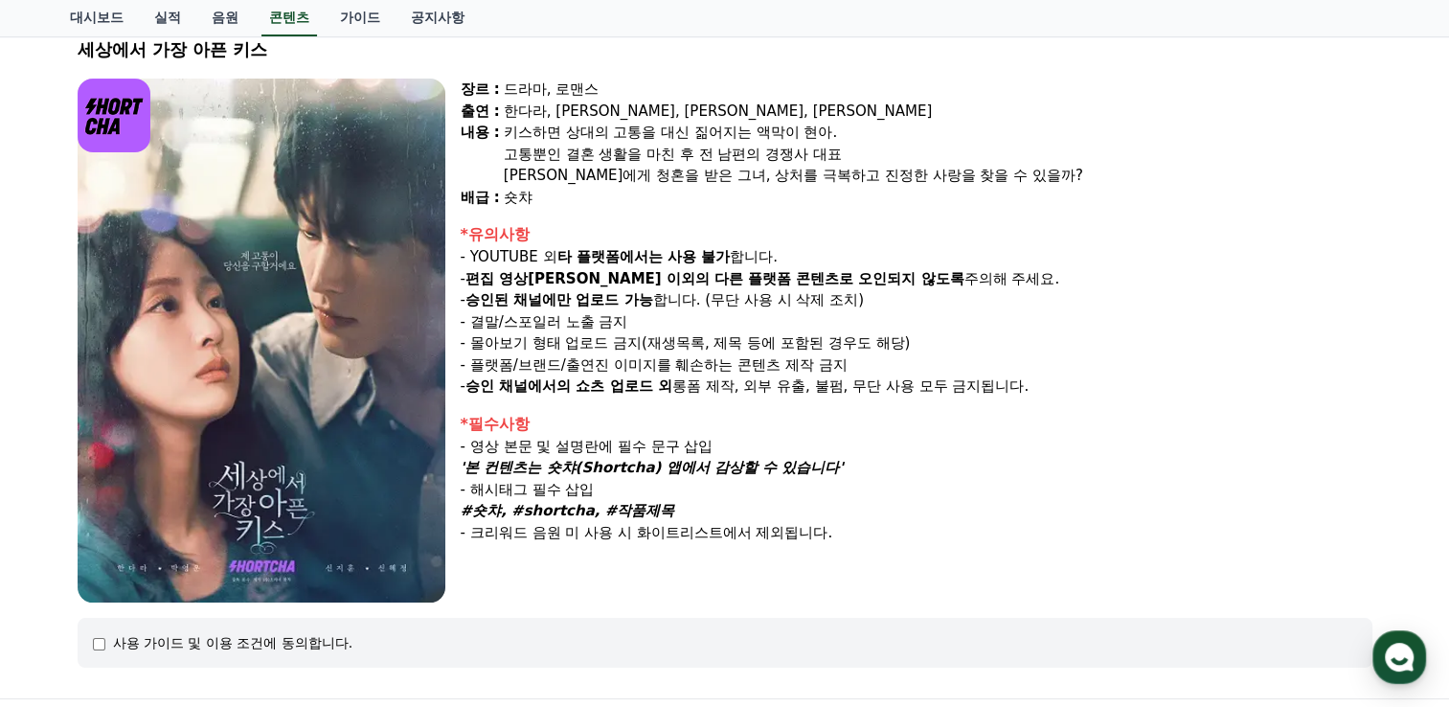
scroll to position [67, 0]
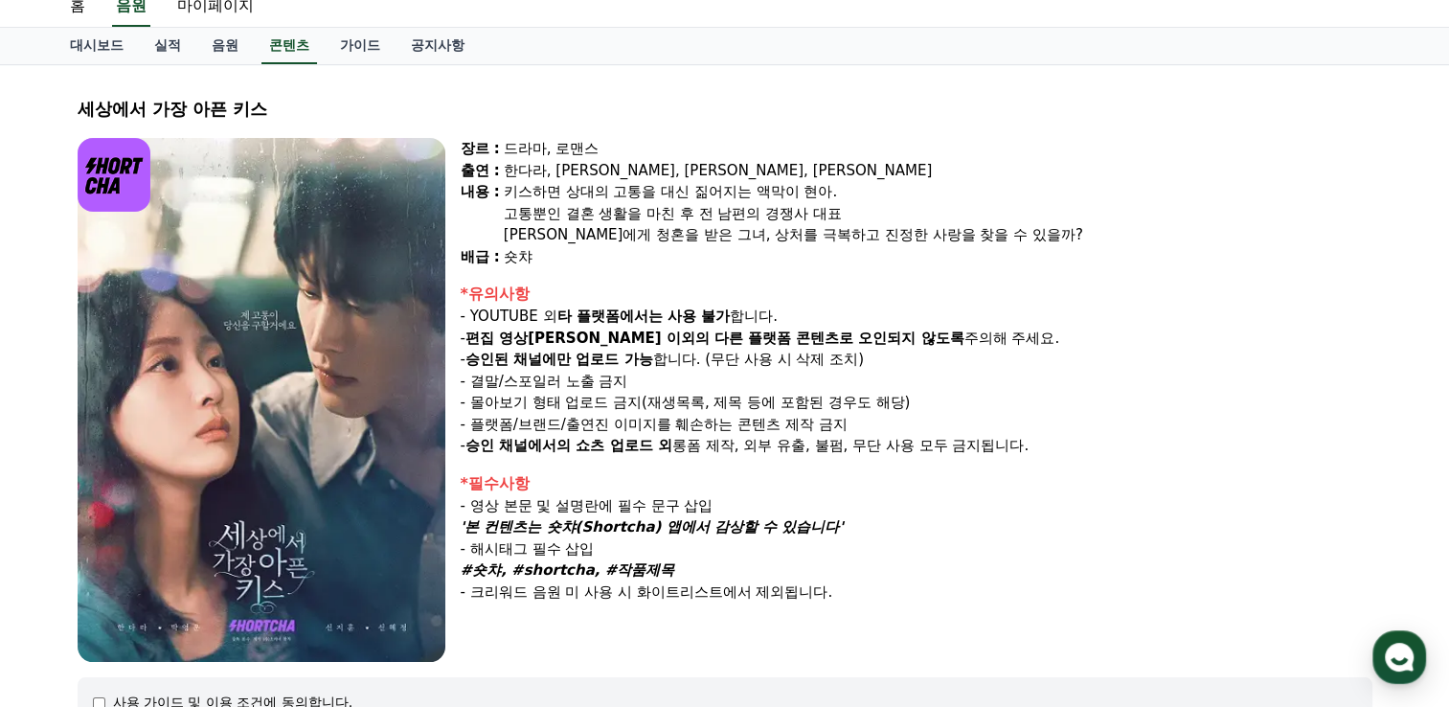
drag, startPoint x: 585, startPoint y: 335, endPoint x: 1018, endPoint y: 353, distance: 433.4
click at [1018, 353] on div "*유의사항 - YOUTUBE 외 타 플랫폼에서는 사용 불가 합니다. - 편집 영상이 숏챠 이외의 다른 플랫폼 콘텐츠로 오인되지 않도록 주의해 …" at bounding box center [917, 370] width 912 height 174
drag, startPoint x: 1018, startPoint y: 353, endPoint x: 1012, endPoint y: 365, distance: 14.1
click at [1012, 365] on p "- 승인된 채널에만 업로드 가능 합니다. (무단 사용 시 삭제 조치)" at bounding box center [917, 360] width 912 height 22
click at [898, 361] on p "- 승인된 채널에만 업로드 가능 합니다. (무단 사용 시 삭제 조치)" at bounding box center [917, 360] width 912 height 22
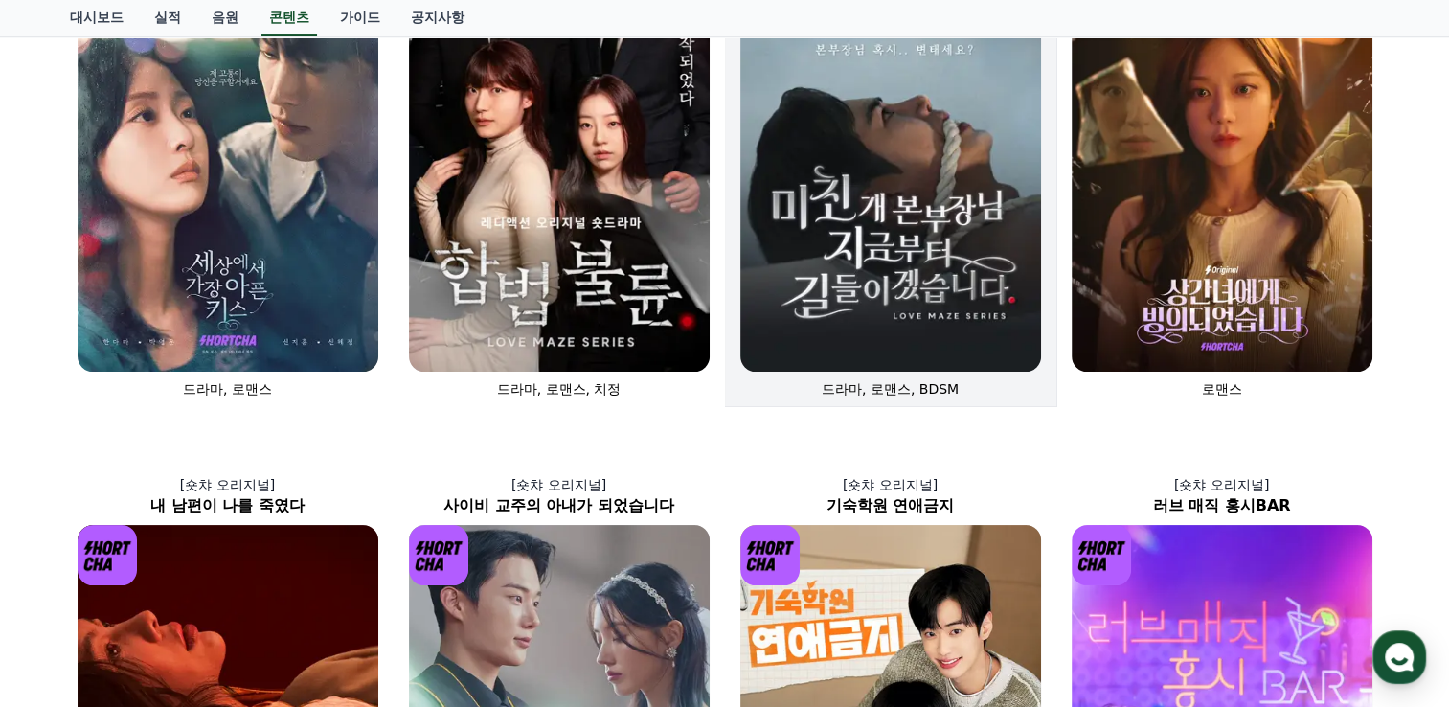
scroll to position [192, 0]
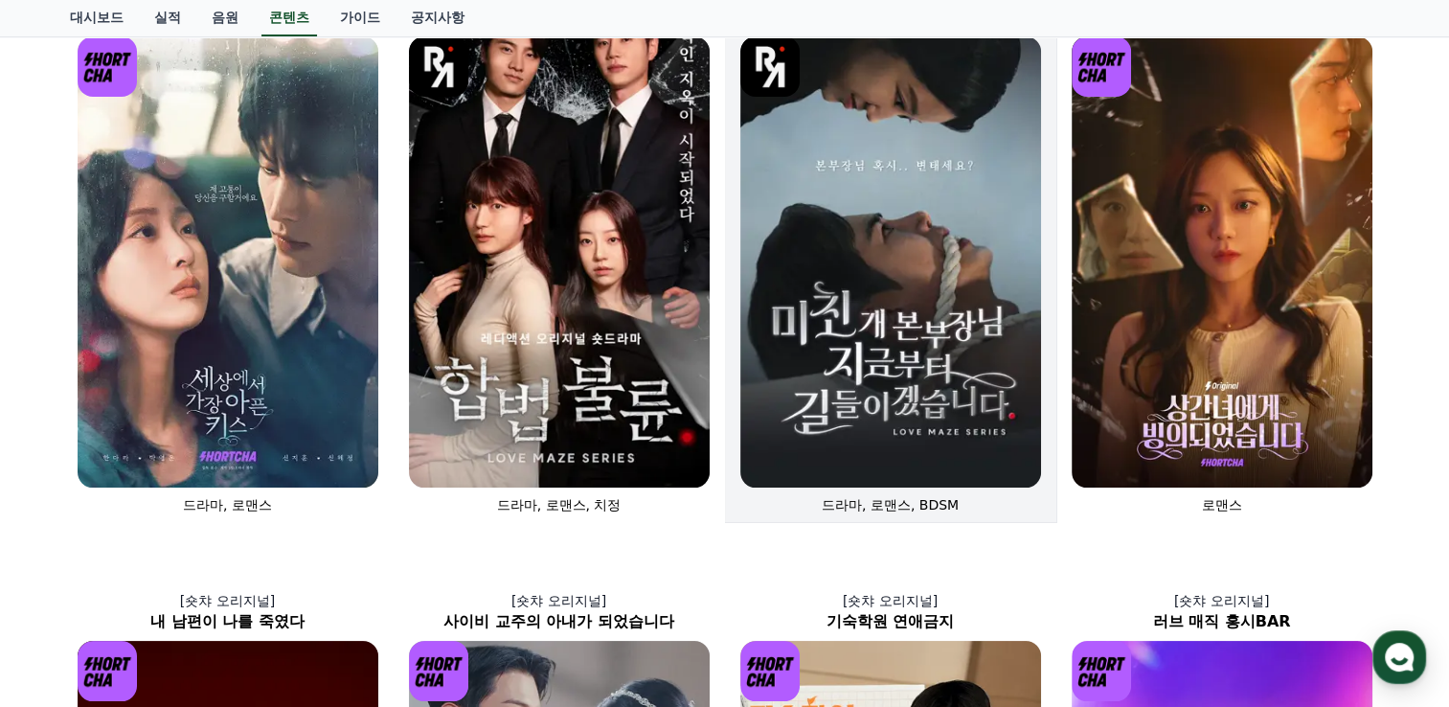
click at [893, 294] on img at bounding box center [891, 261] width 301 height 451
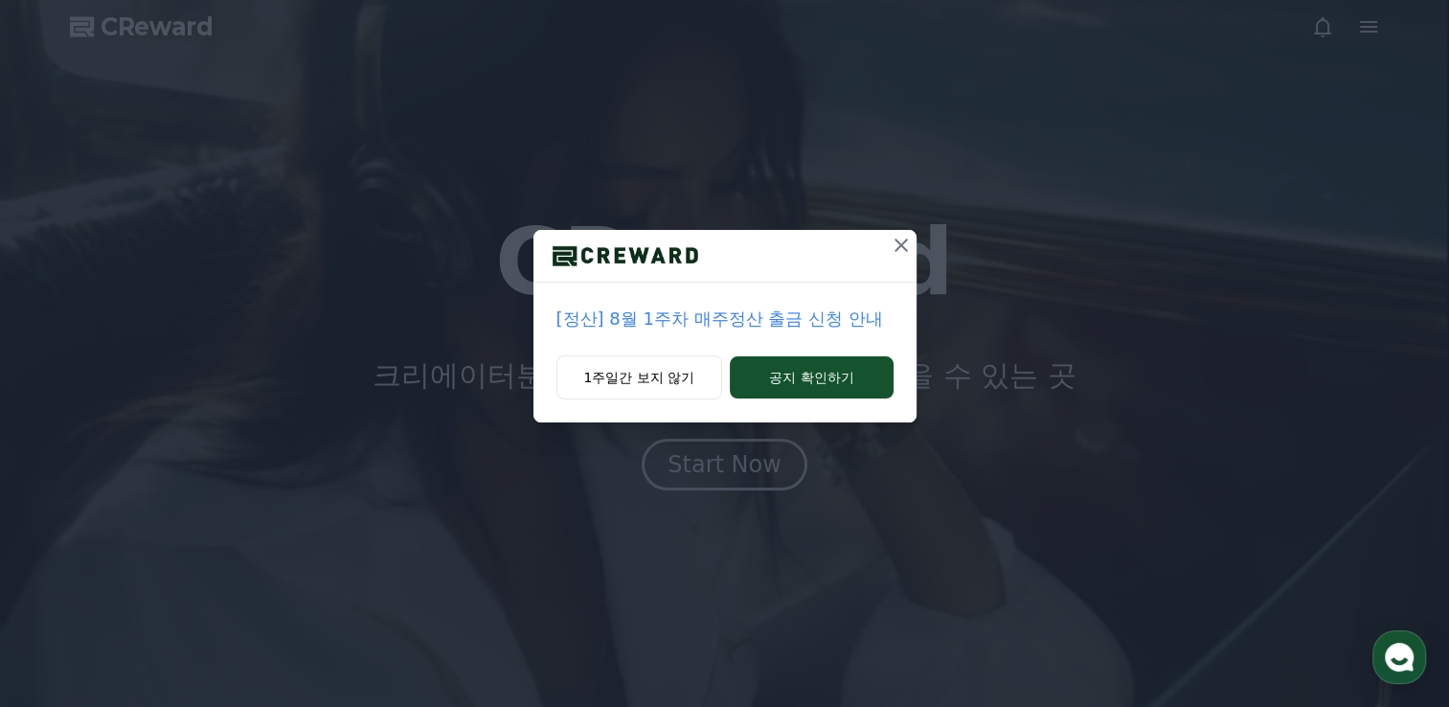
click at [927, 243] on div "[정산] 8월 1주차 매주정산 출금 신청 안내 1주일간 보지 않기 공지 확인하기" at bounding box center [724, 226] width 1449 height 453
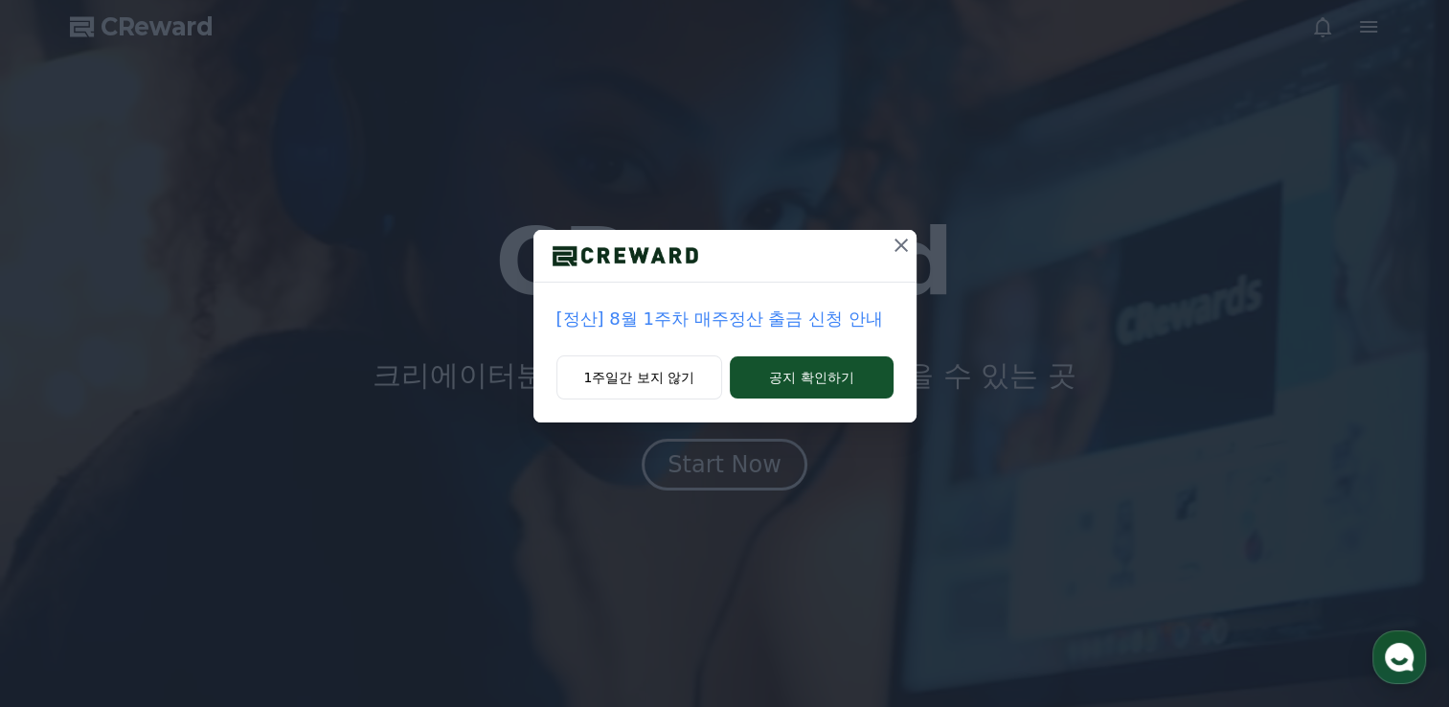
click at [887, 249] on button at bounding box center [901, 245] width 31 height 31
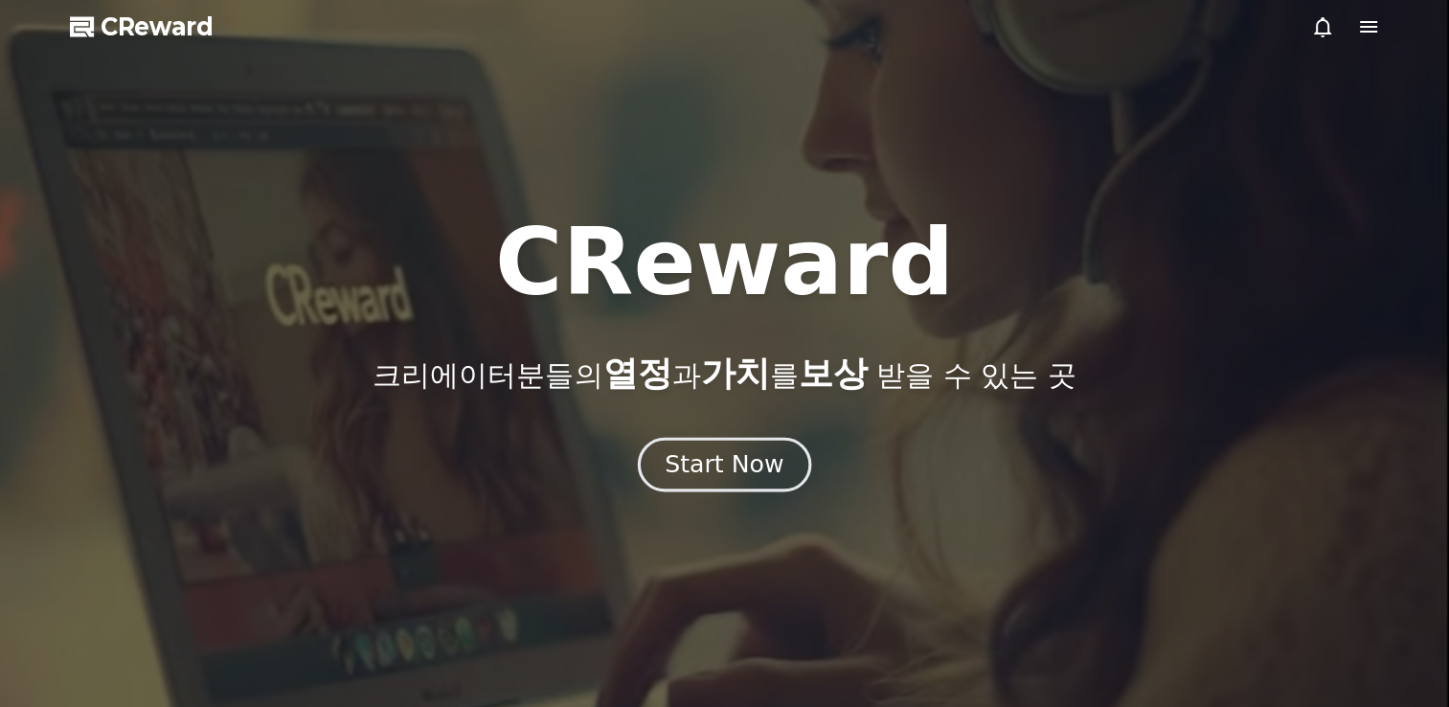
click at [740, 455] on div "Start Now" at bounding box center [724, 464] width 119 height 33
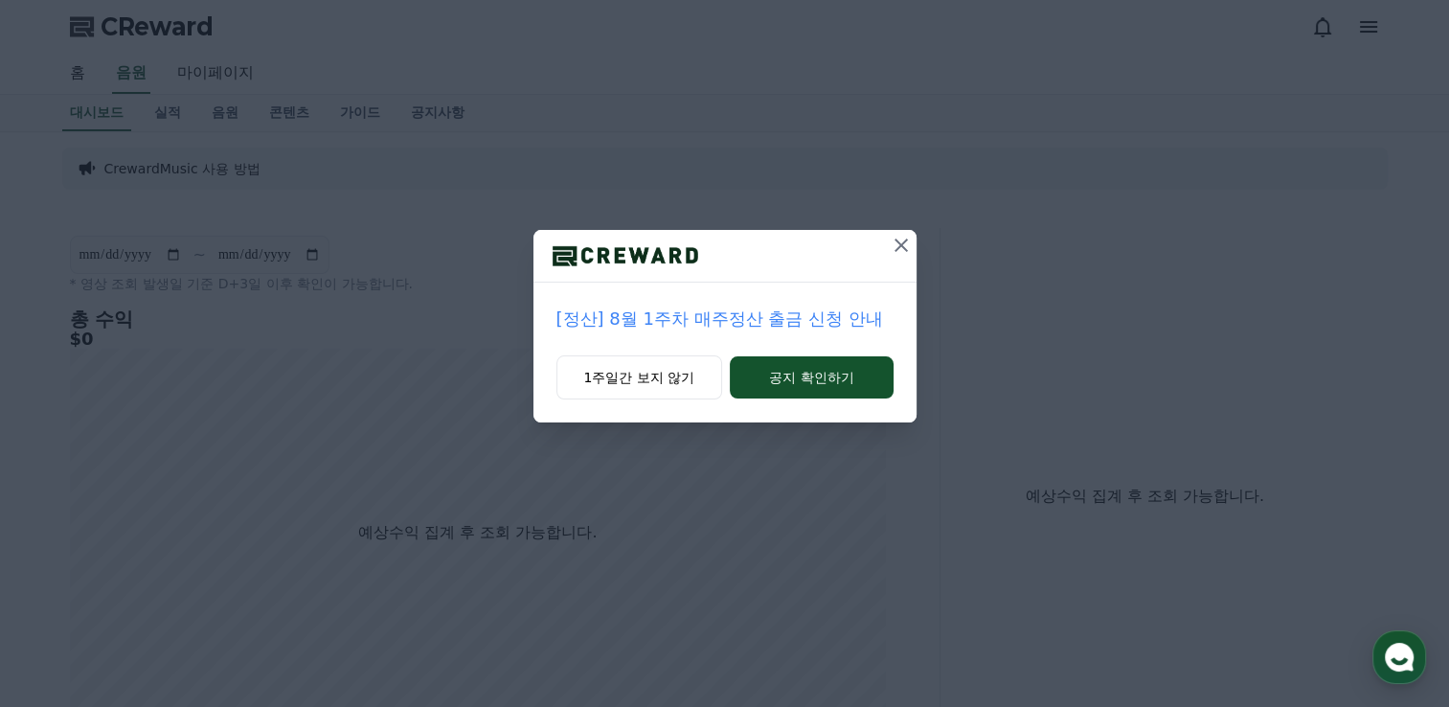
click at [904, 251] on icon at bounding box center [901, 245] width 23 height 23
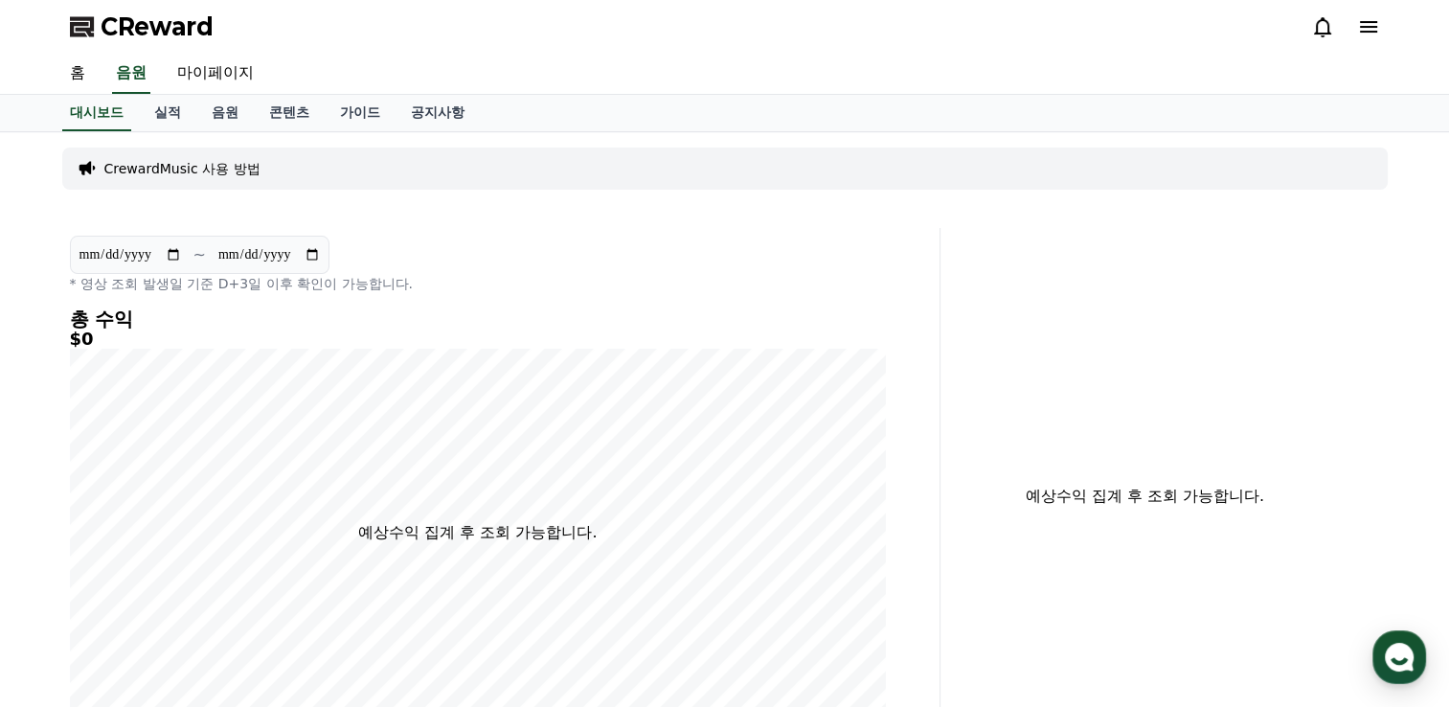
click at [217, 173] on p "CrewardMusic 사용 방법" at bounding box center [182, 168] width 156 height 19
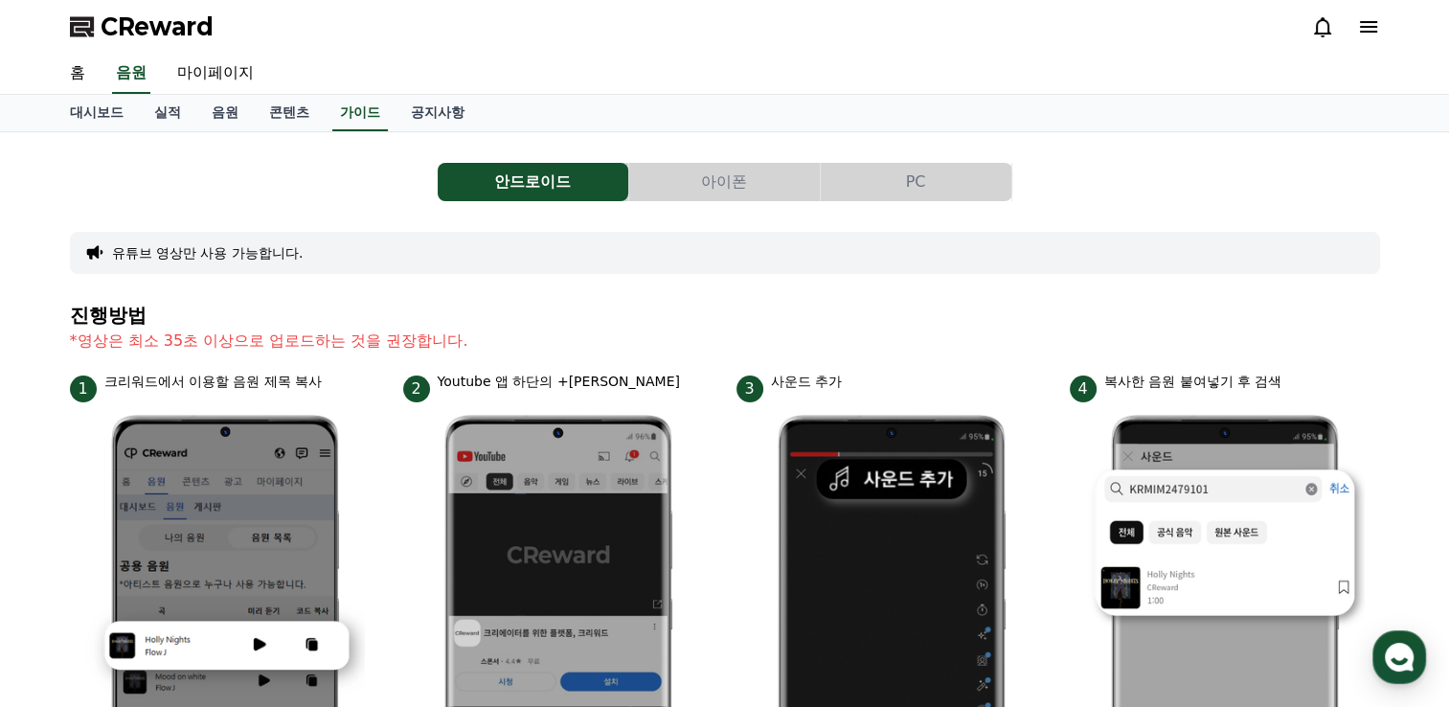
drag, startPoint x: 186, startPoint y: 125, endPoint x: 191, endPoint y: 117, distance: 9.9
click at [186, 125] on link "실적" at bounding box center [167, 113] width 57 height 36
click at [244, 114] on link "음원" at bounding box center [224, 113] width 57 height 36
click at [298, 112] on link "콘텐츠" at bounding box center [289, 113] width 71 height 36
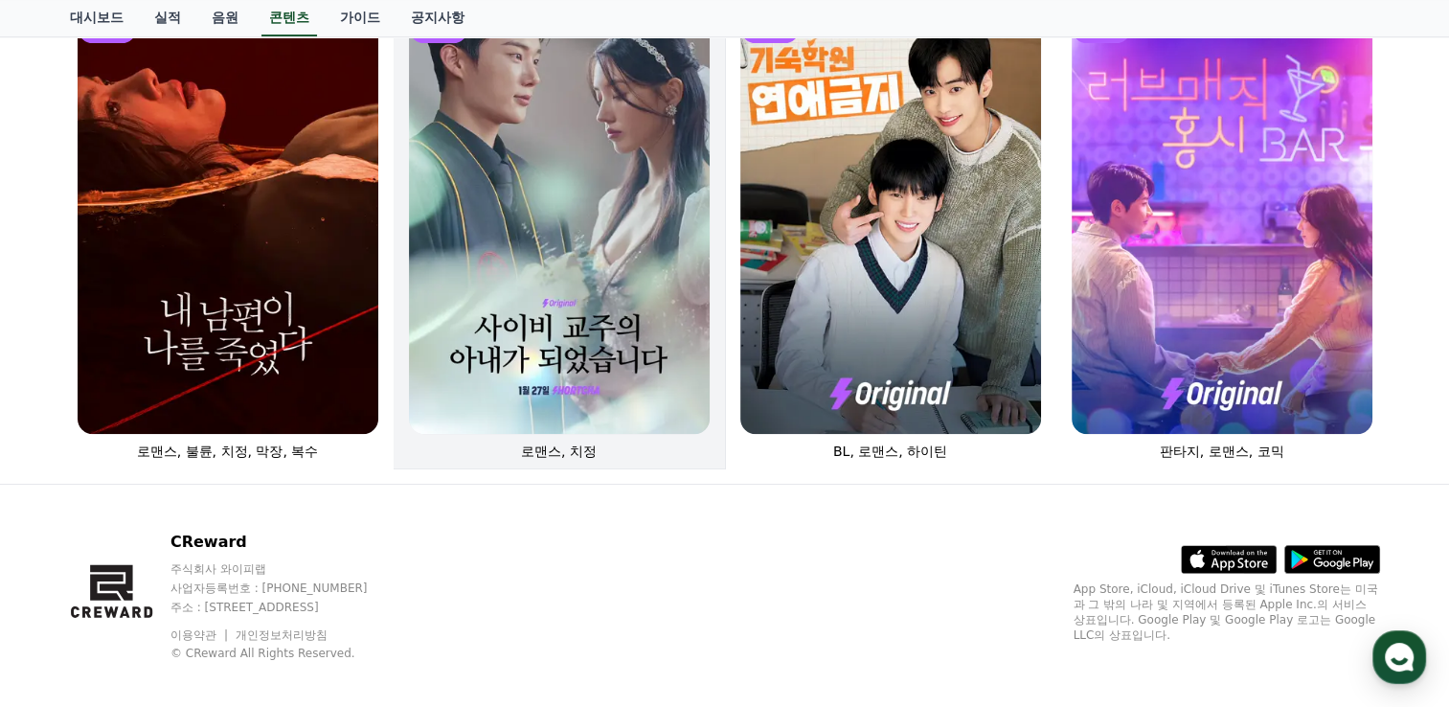
scroll to position [863, 0]
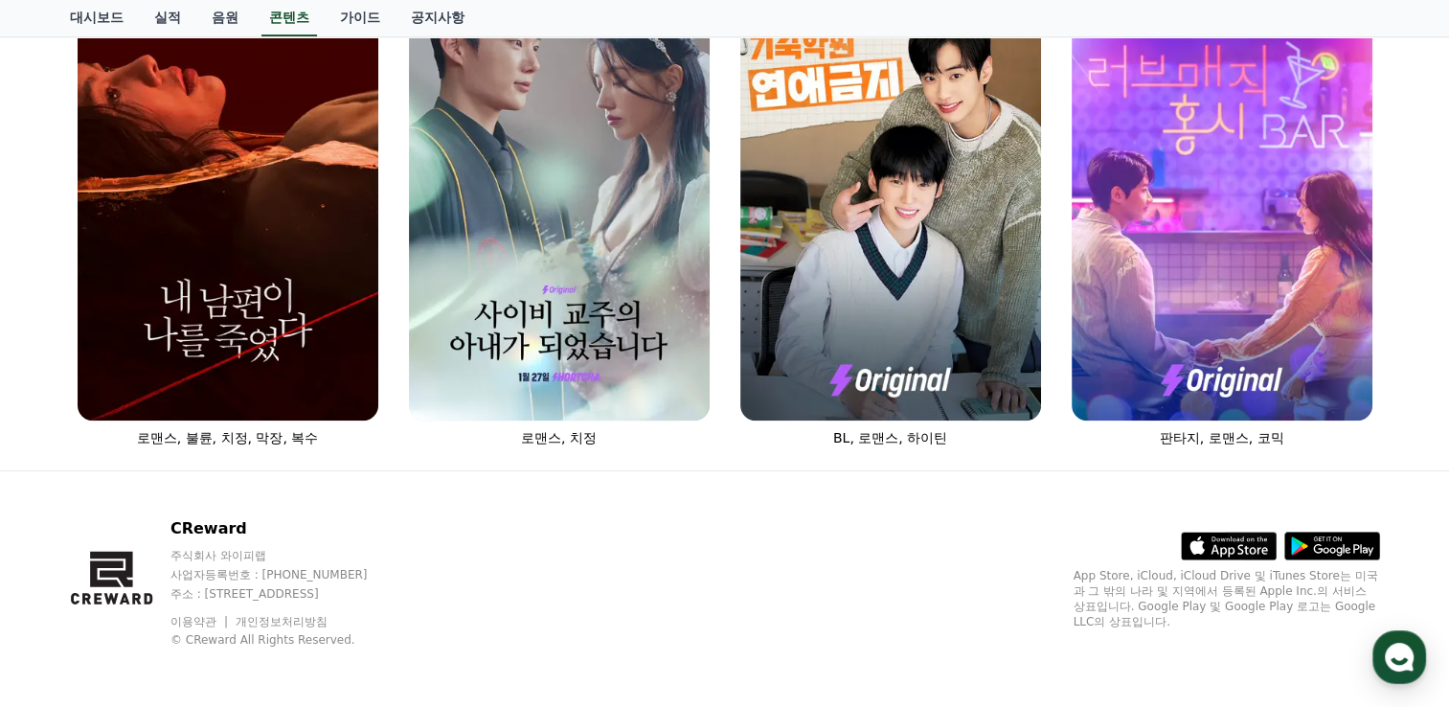
drag, startPoint x: 514, startPoint y: 308, endPoint x: 295, endPoint y: 467, distance: 271.0
click at [294, 477] on div "CReward 주식회사 와이피랩 사업자등록번호 : 655-81-03655 주소 : 경기도 김포시 양촌읍 양곡로 495, 3층 305-비이16호…" at bounding box center [725, 590] width 1341 height 238
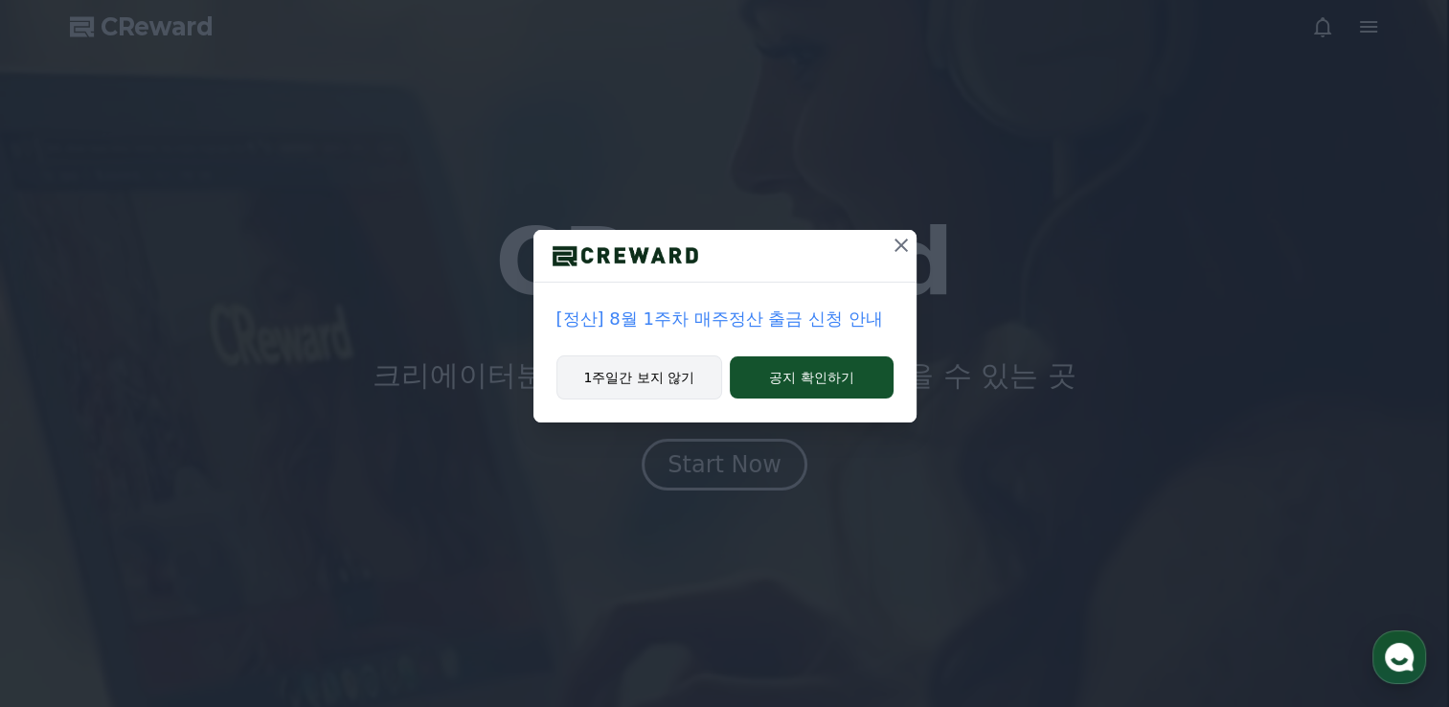
click at [663, 388] on button "1주일간 보지 않기" at bounding box center [640, 377] width 167 height 44
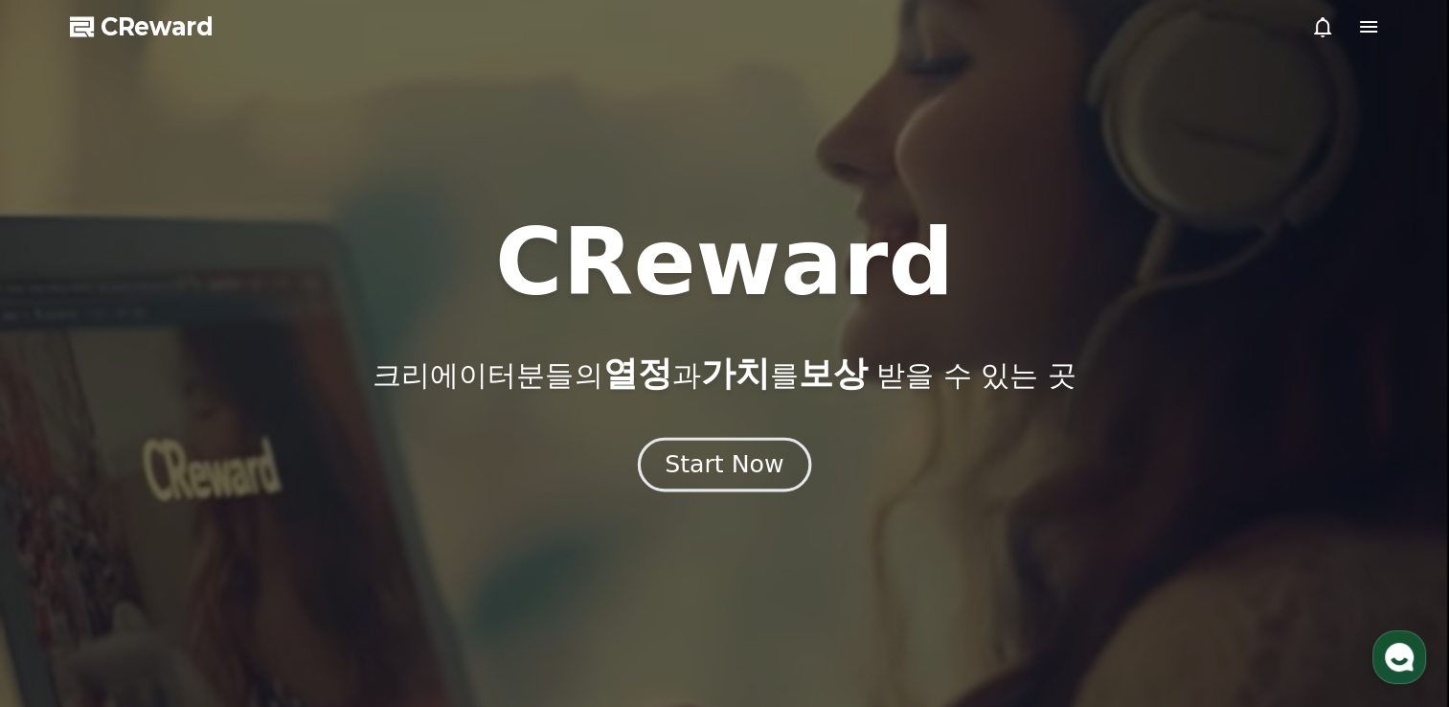
click at [709, 448] on button "Start Now" at bounding box center [724, 465] width 173 height 55
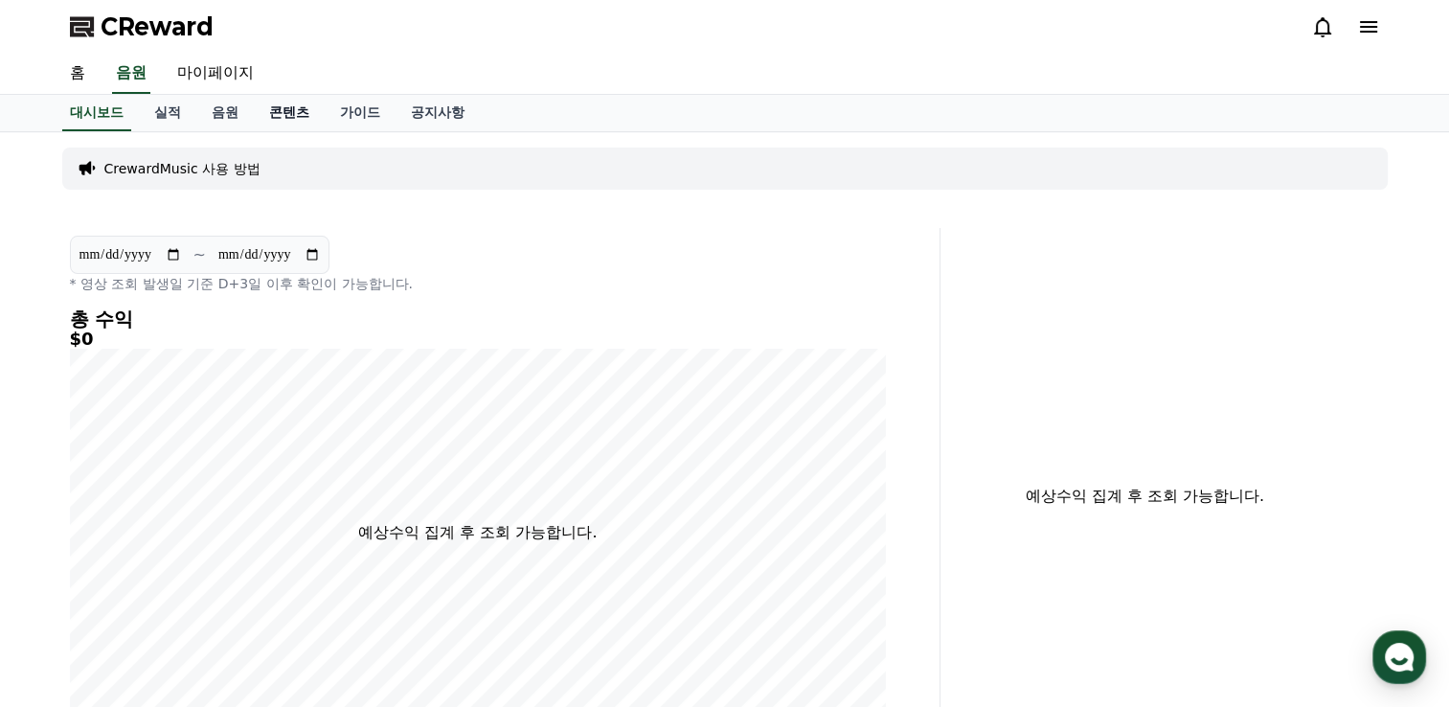
click at [266, 115] on link "콘텐츠" at bounding box center [289, 113] width 71 height 36
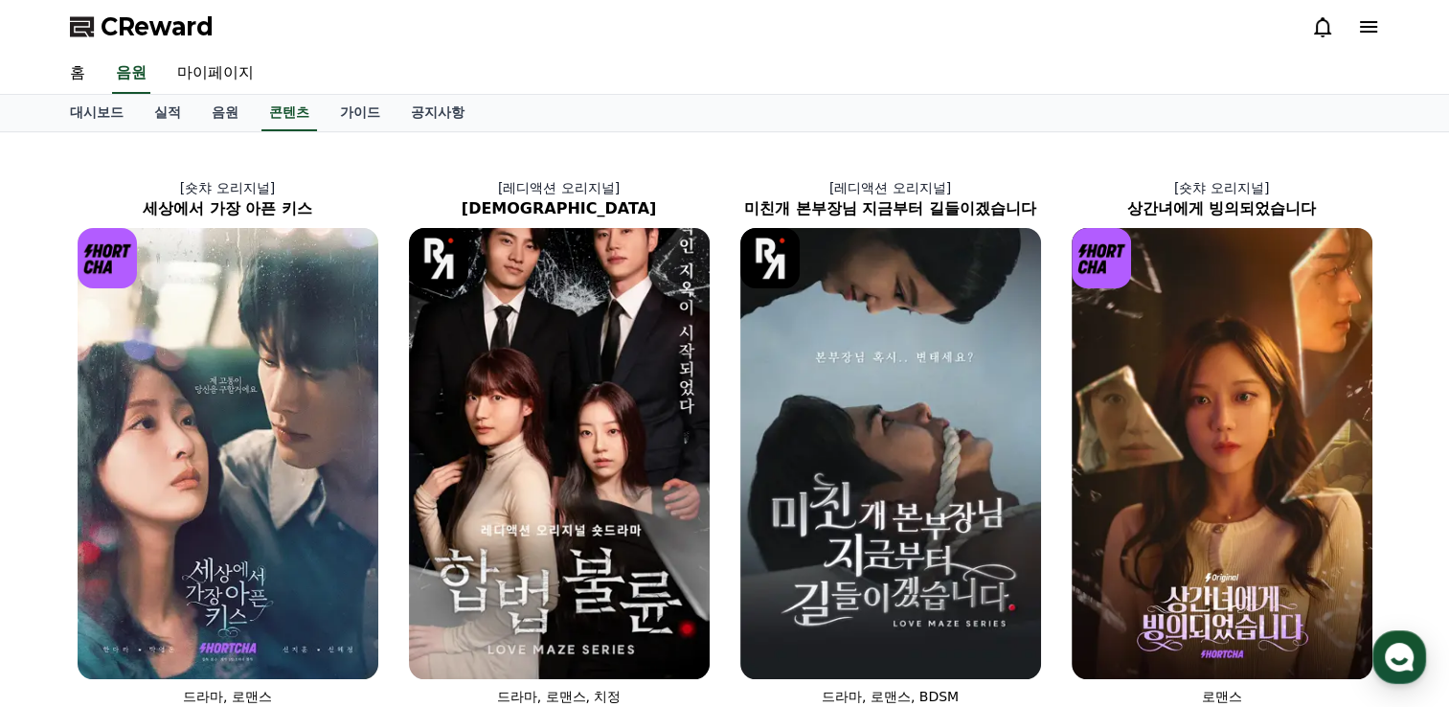
click at [1374, 29] on icon at bounding box center [1368, 26] width 23 height 23
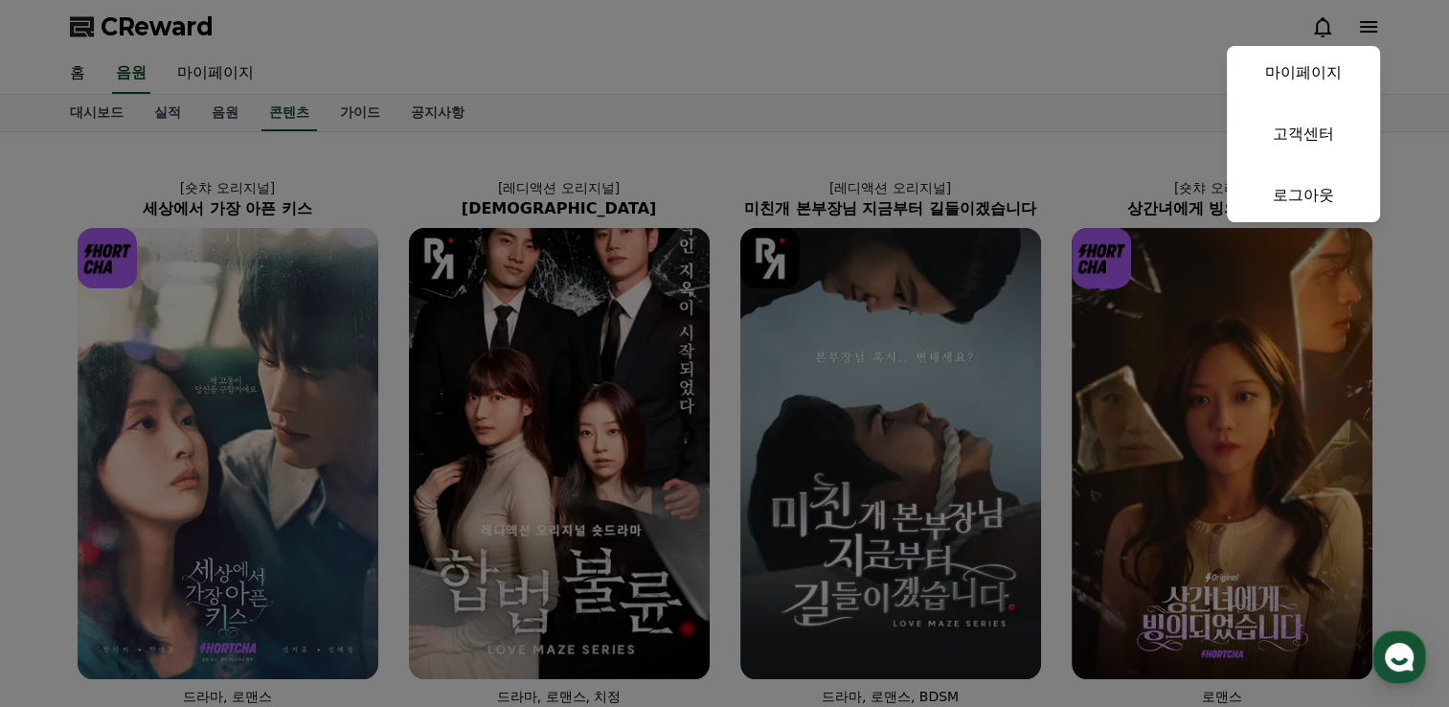
click at [1402, 208] on button "close" at bounding box center [724, 353] width 1449 height 707
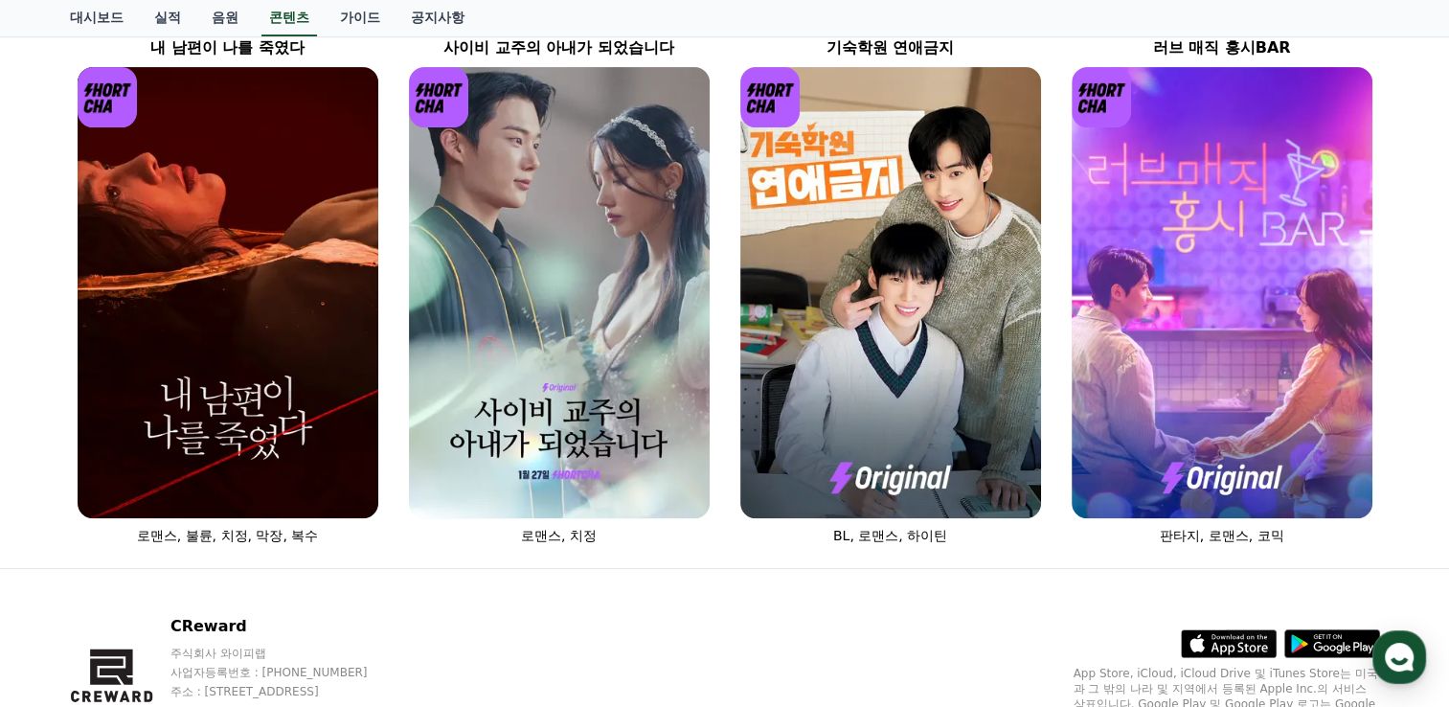
scroll to position [766, 0]
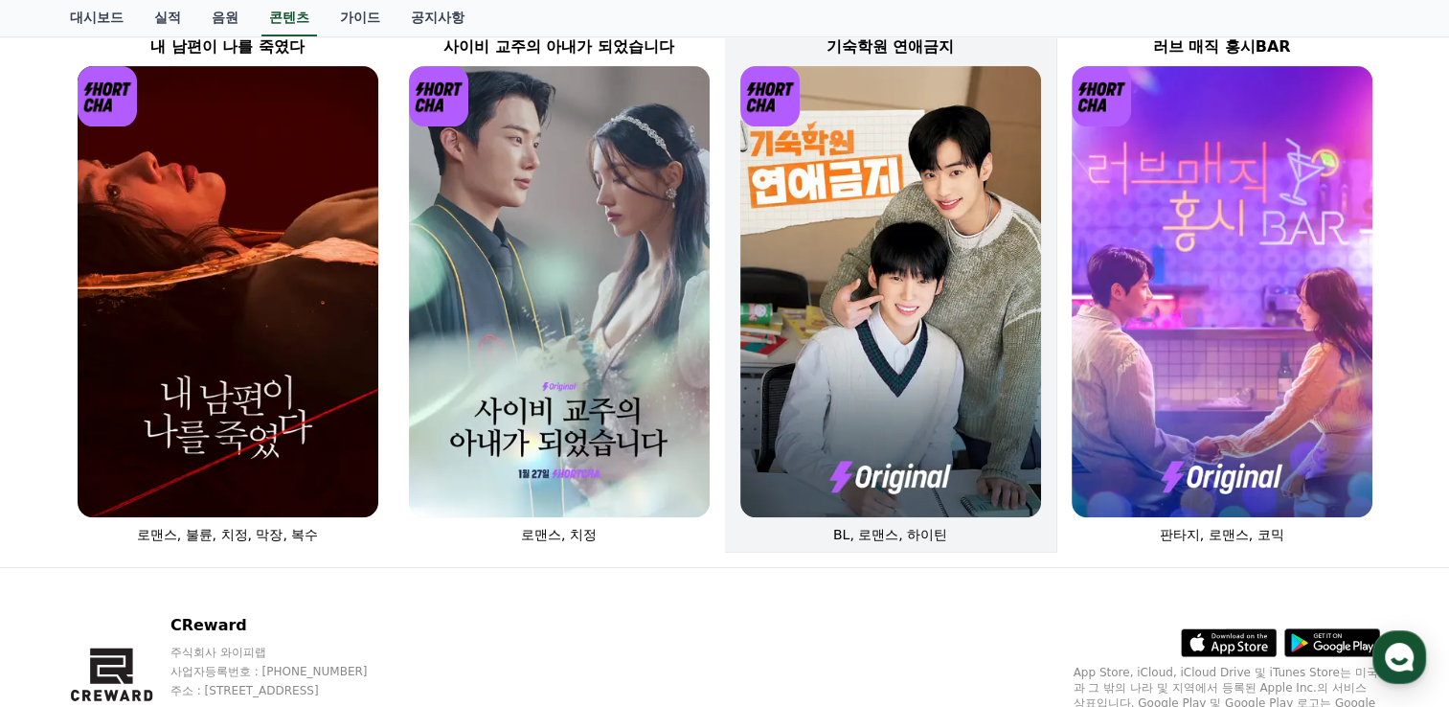
click at [963, 268] on img at bounding box center [891, 291] width 301 height 451
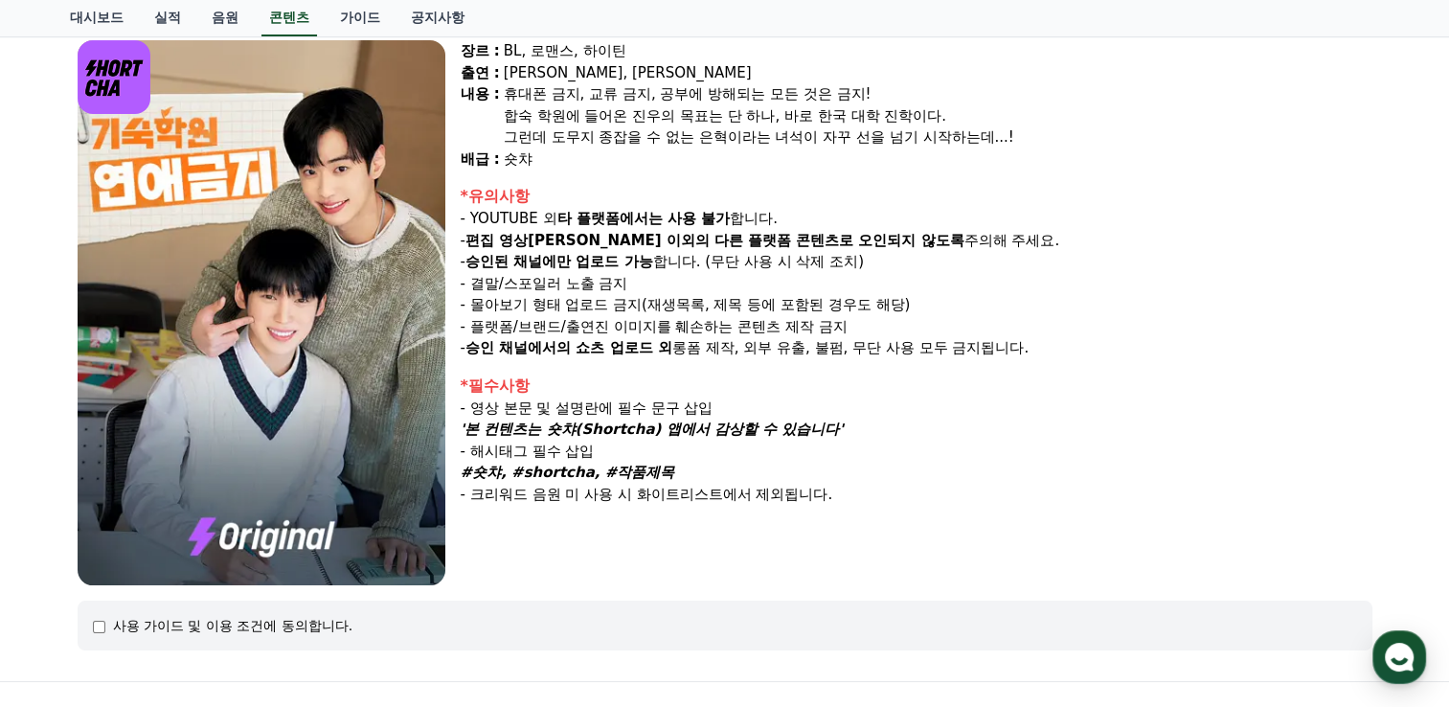
scroll to position [192, 0]
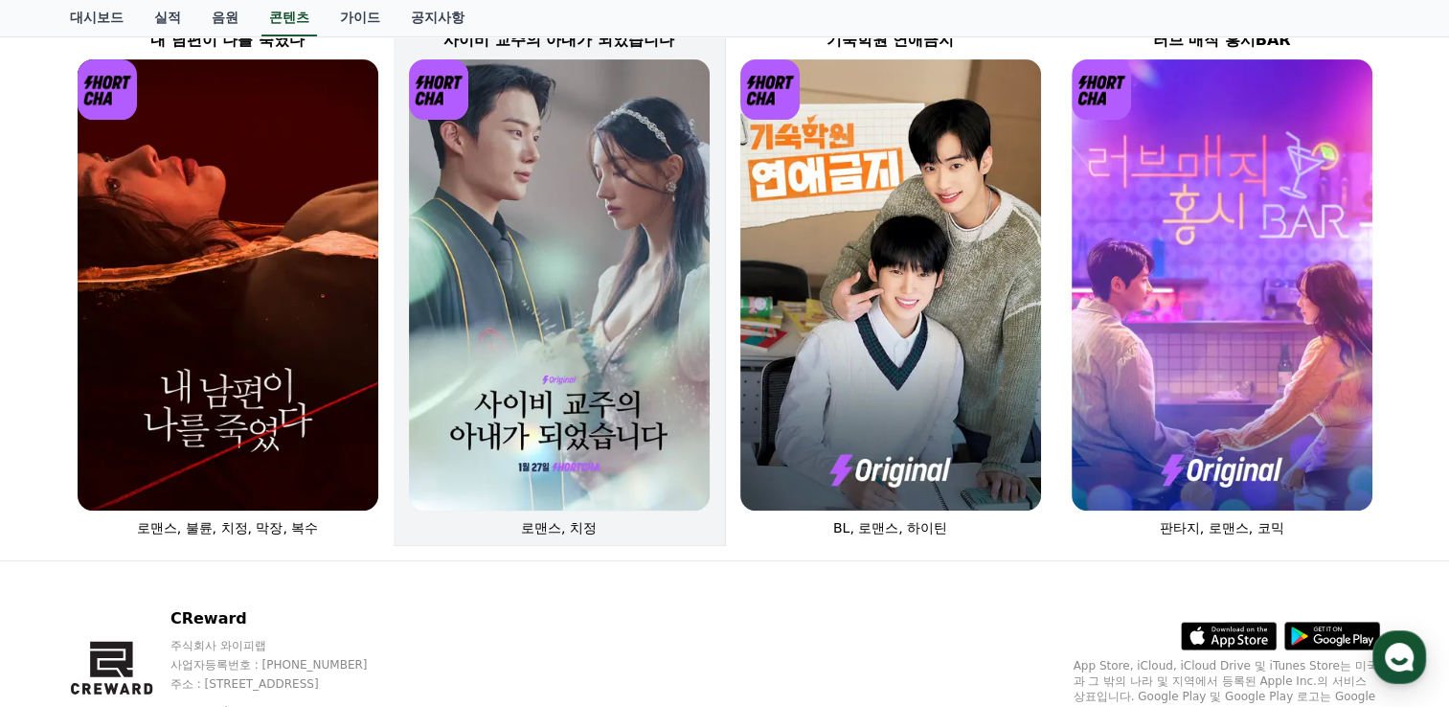
scroll to position [766, 0]
